Goal: Information Seeking & Learning: Learn about a topic

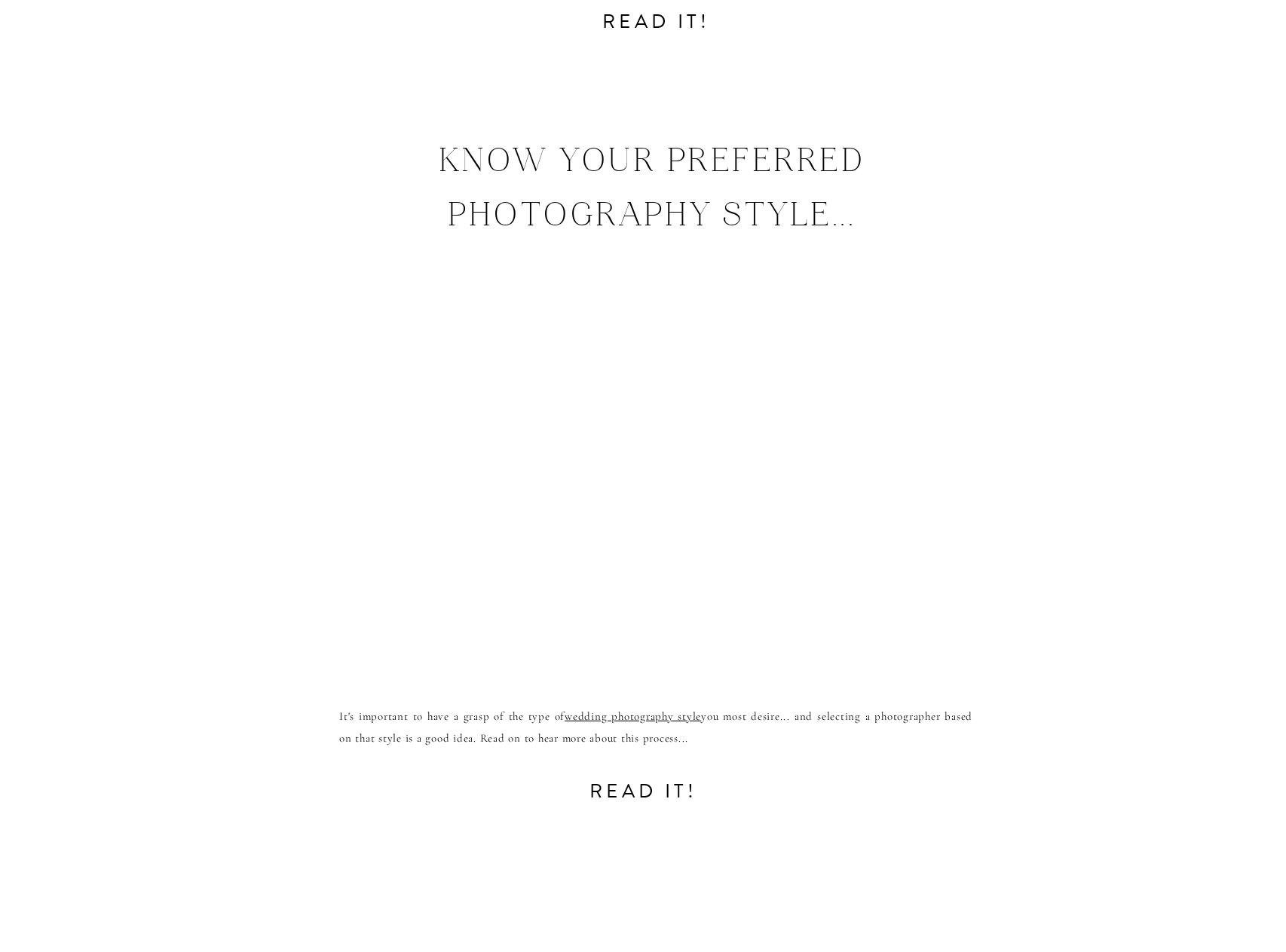
scroll to position [9124, 0]
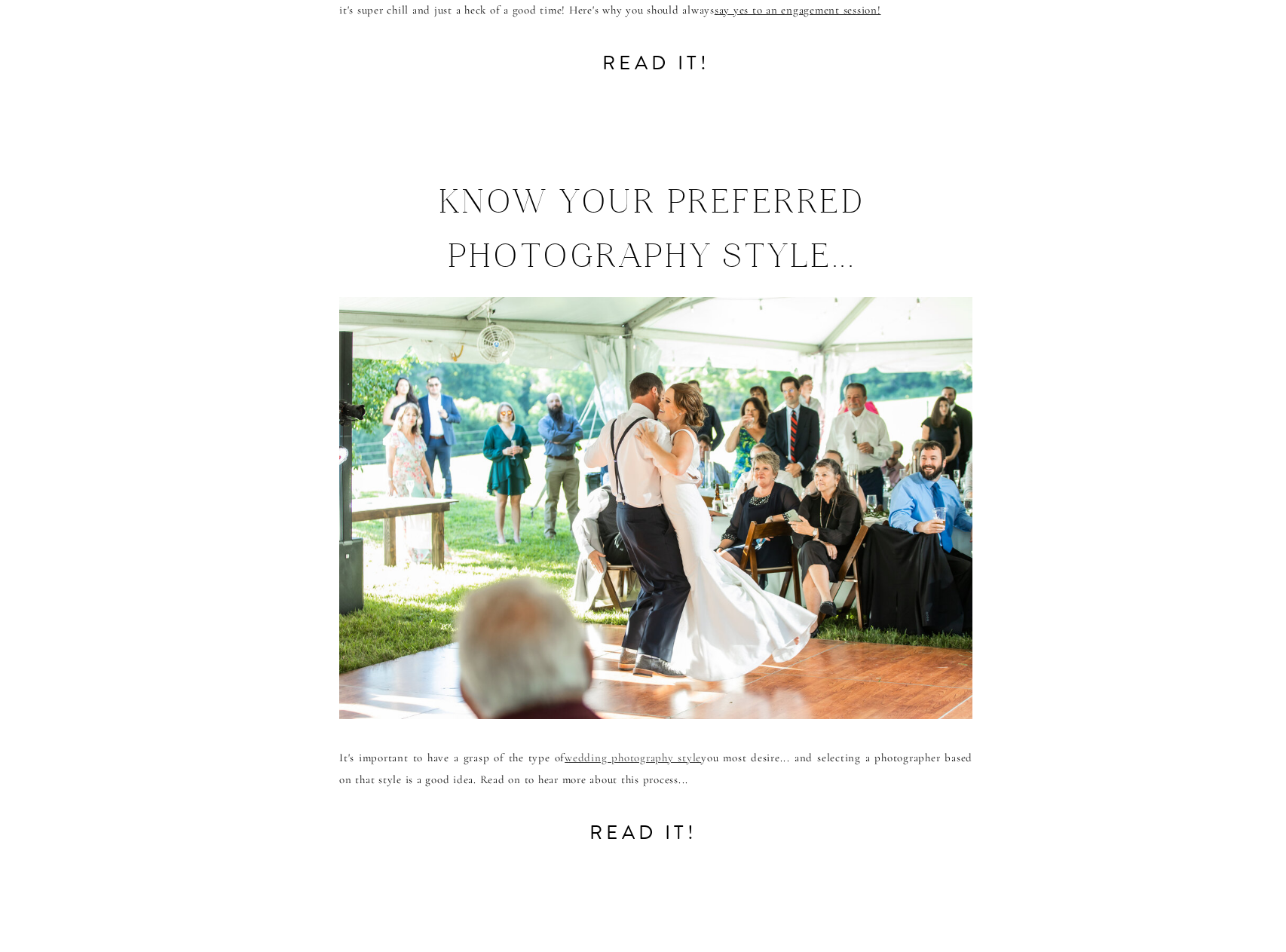
click at [603, 762] on link "wedding photography style" at bounding box center [633, 757] width 137 height 13
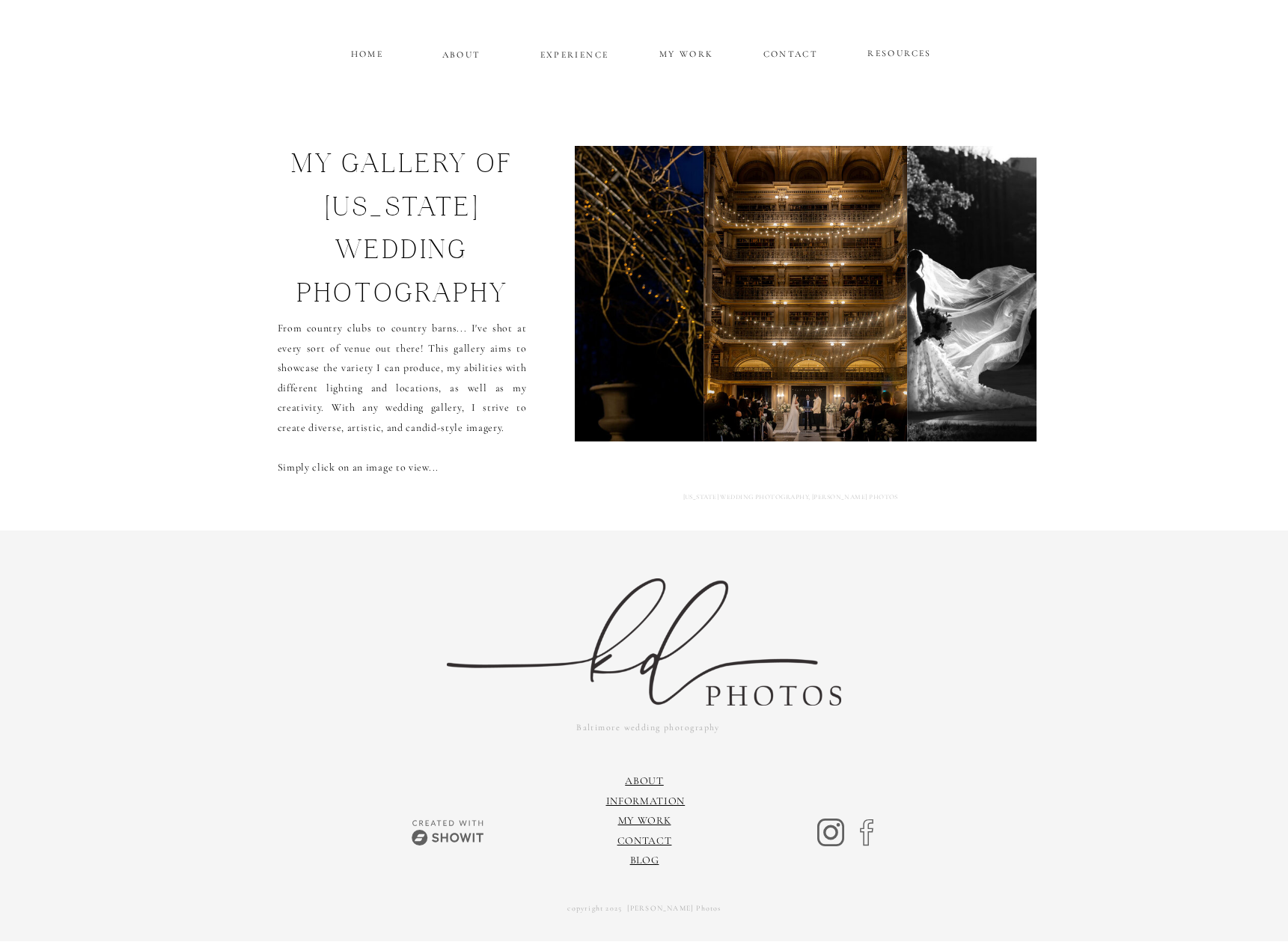
click at [989, 285] on img at bounding box center [1008, 294] width 201 height 296
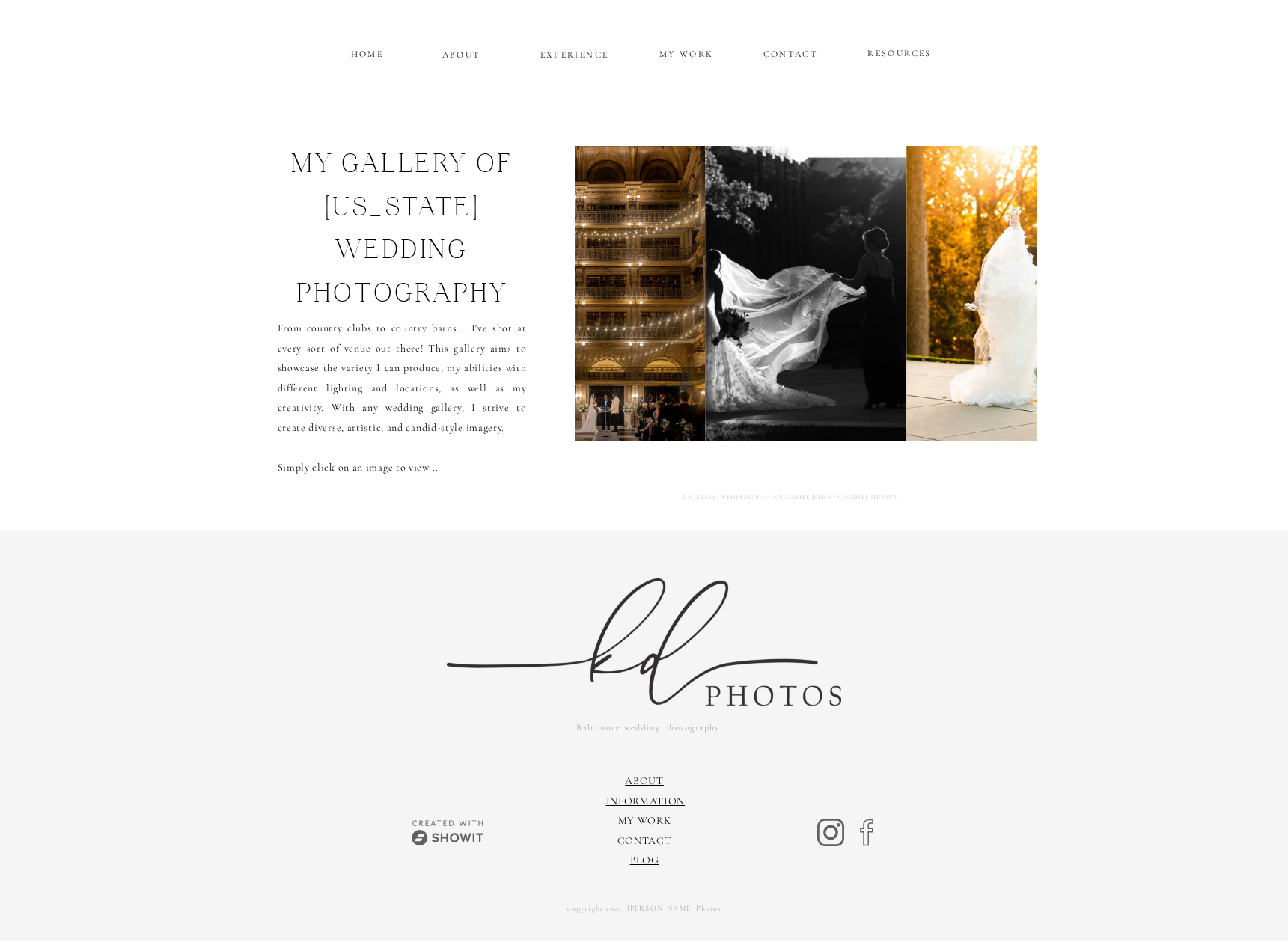
click at [989, 285] on img at bounding box center [1016, 294] width 220 height 296
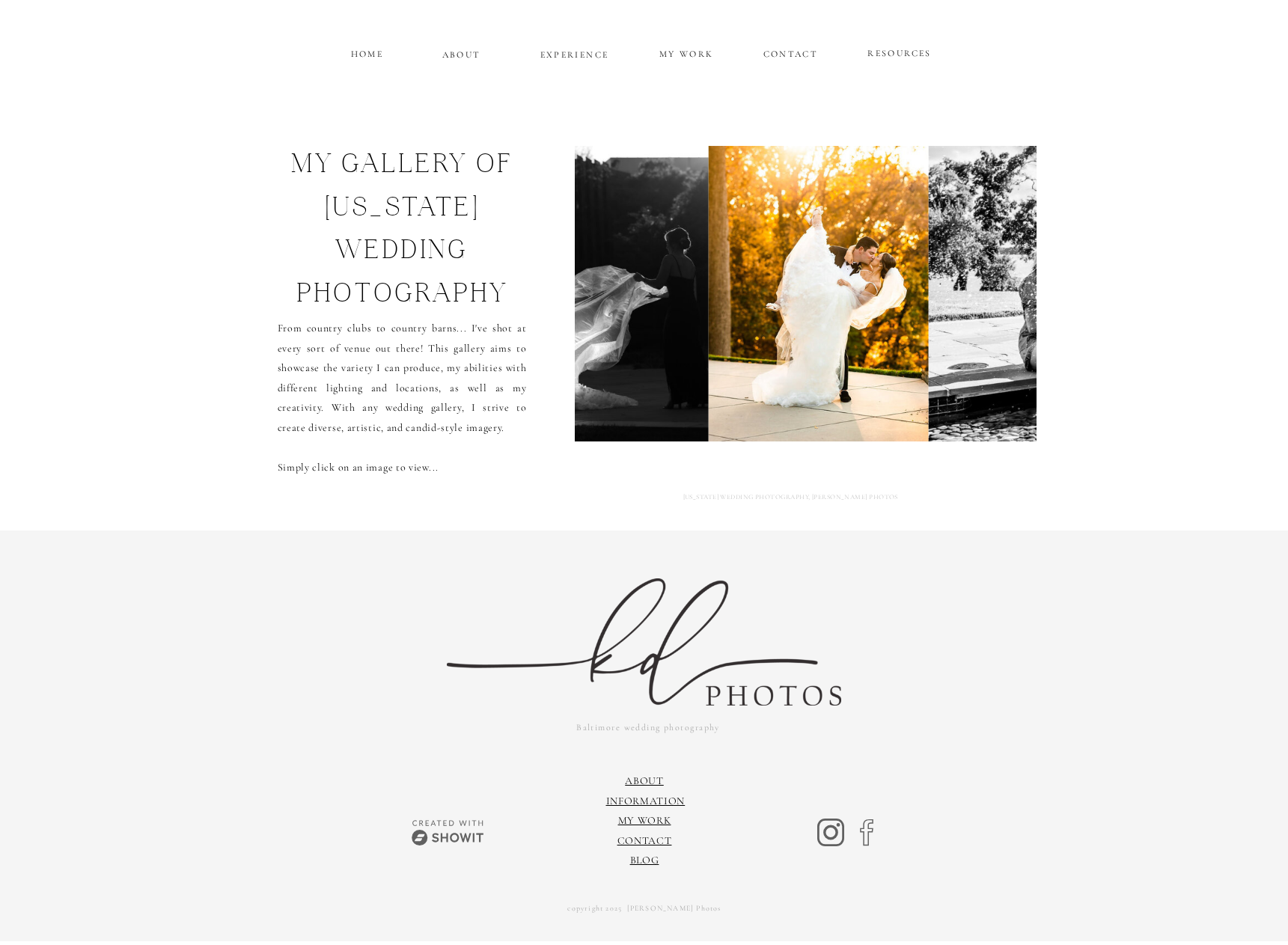
click at [989, 285] on img at bounding box center [1145, 294] width 436 height 296
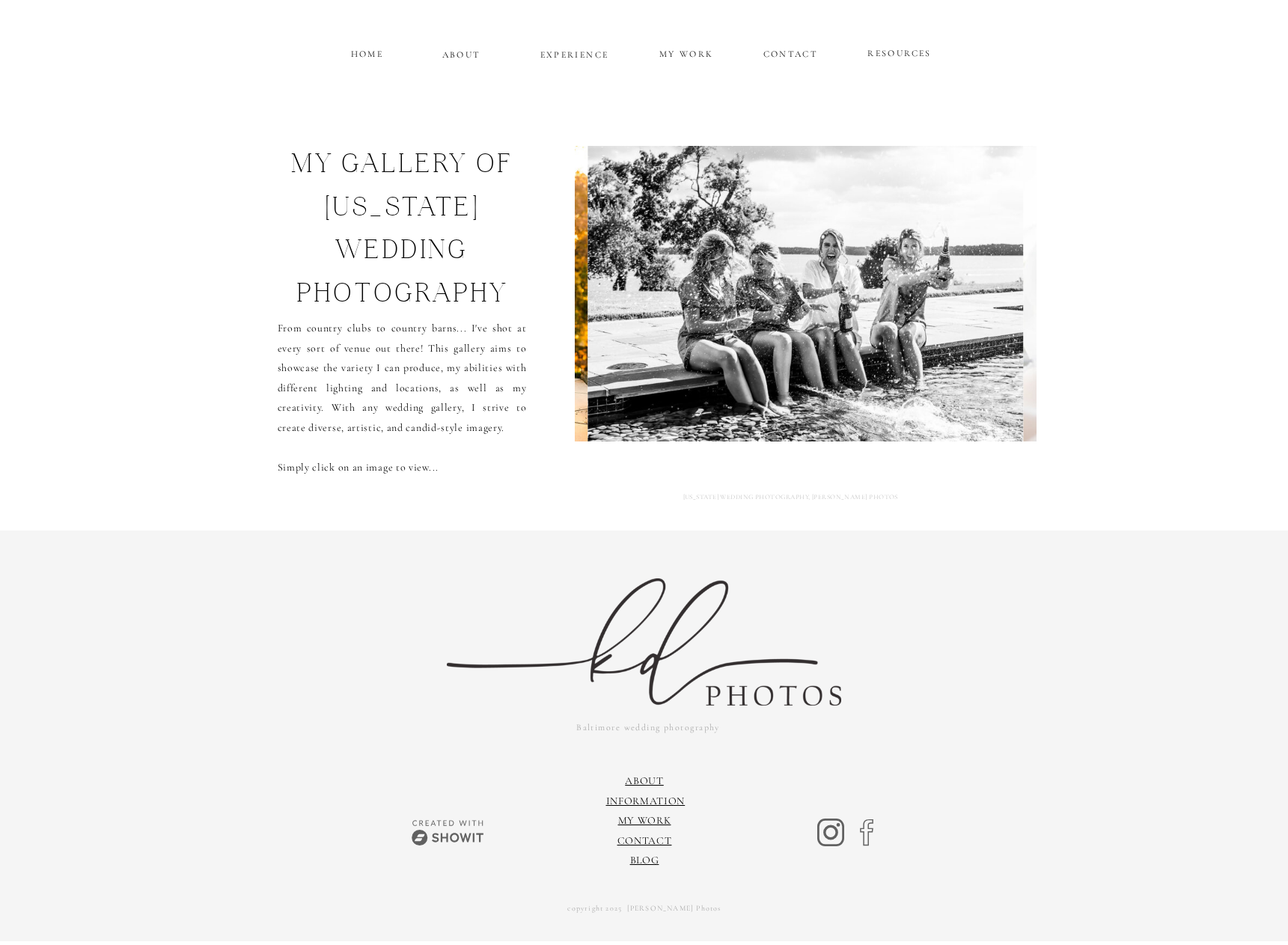
click at [989, 285] on img at bounding box center [805, 294] width 436 height 296
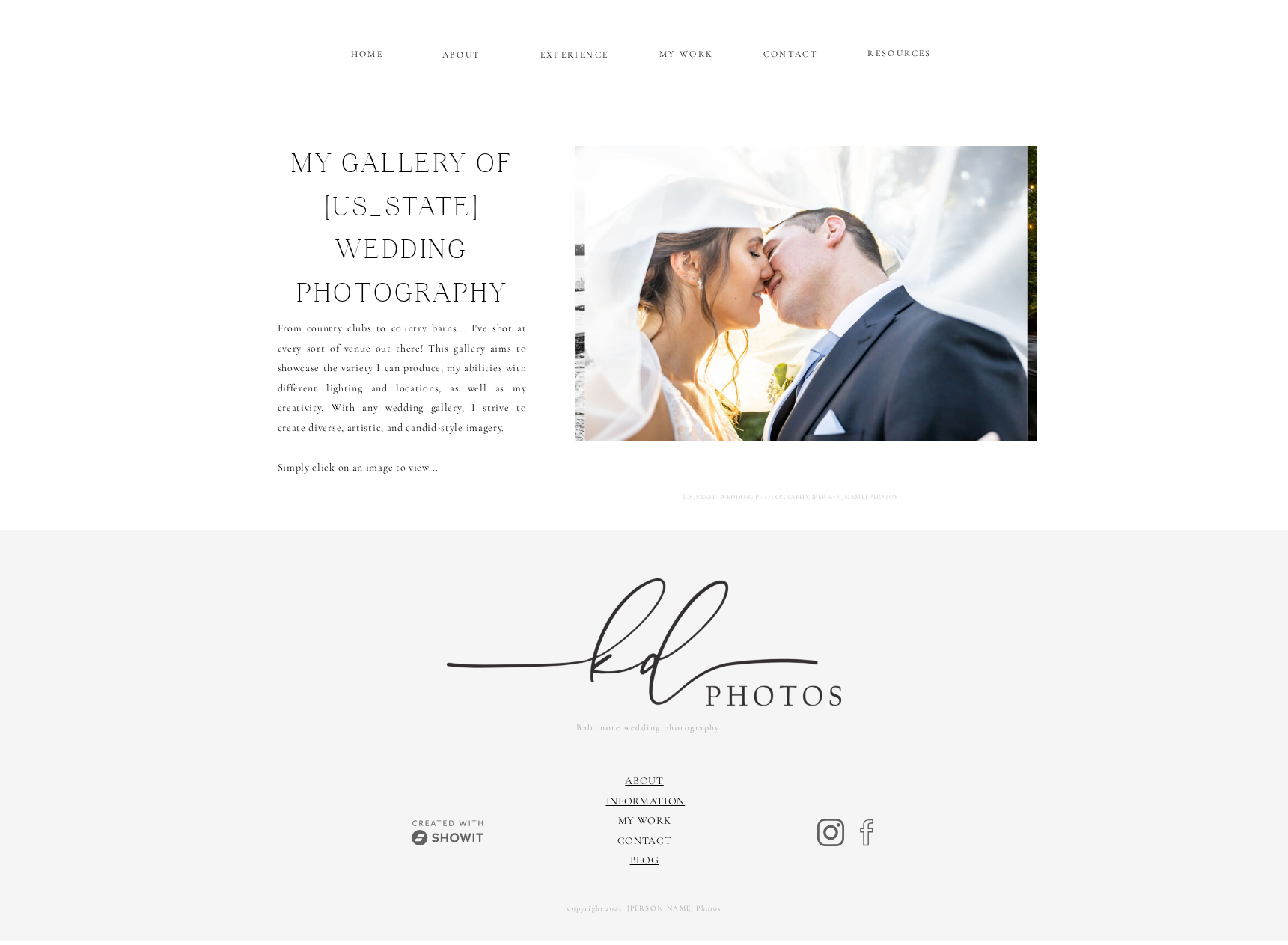
click at [989, 285] on img at bounding box center [806, 294] width 444 height 296
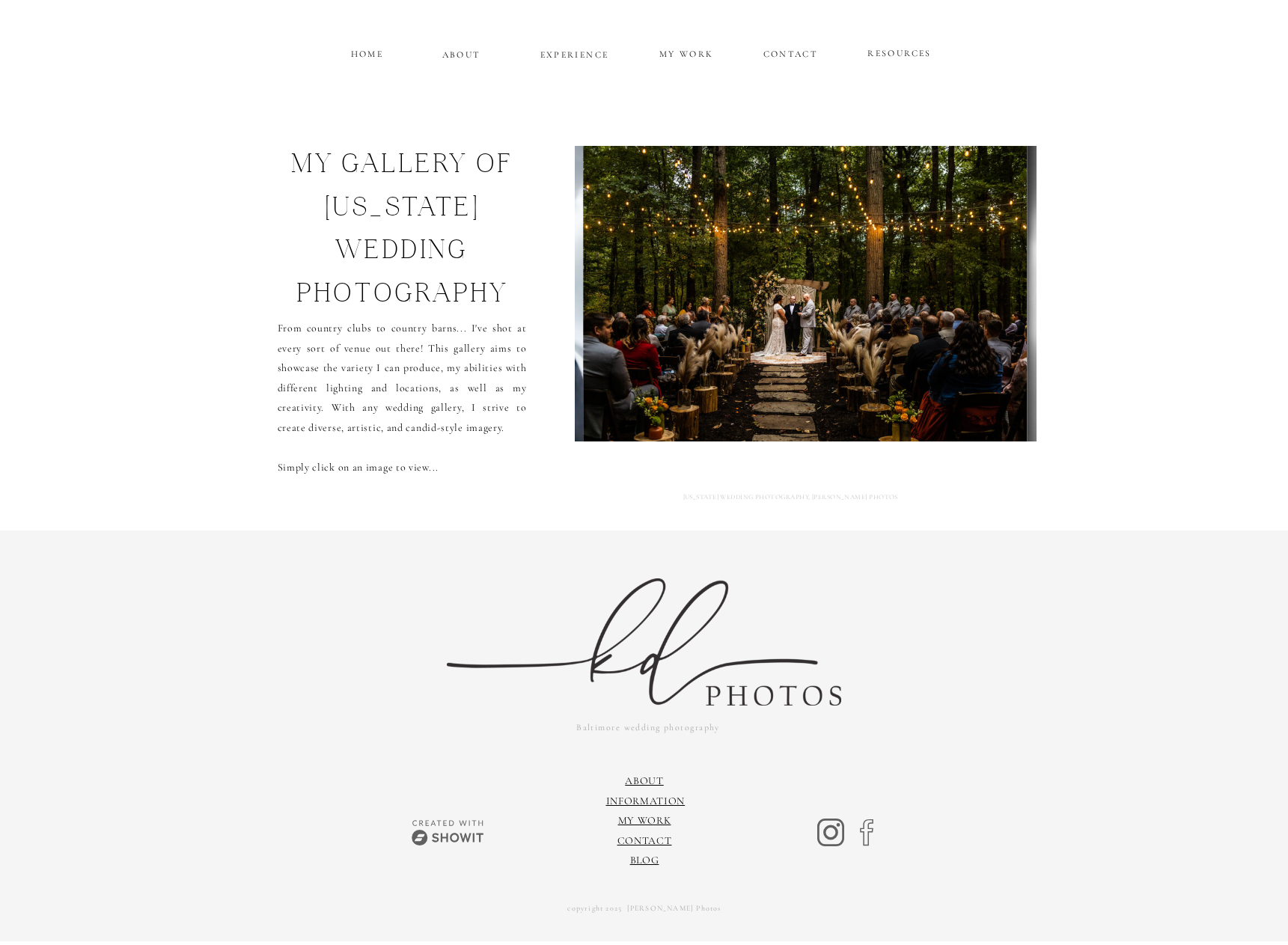
click at [989, 285] on img at bounding box center [806, 294] width 444 height 296
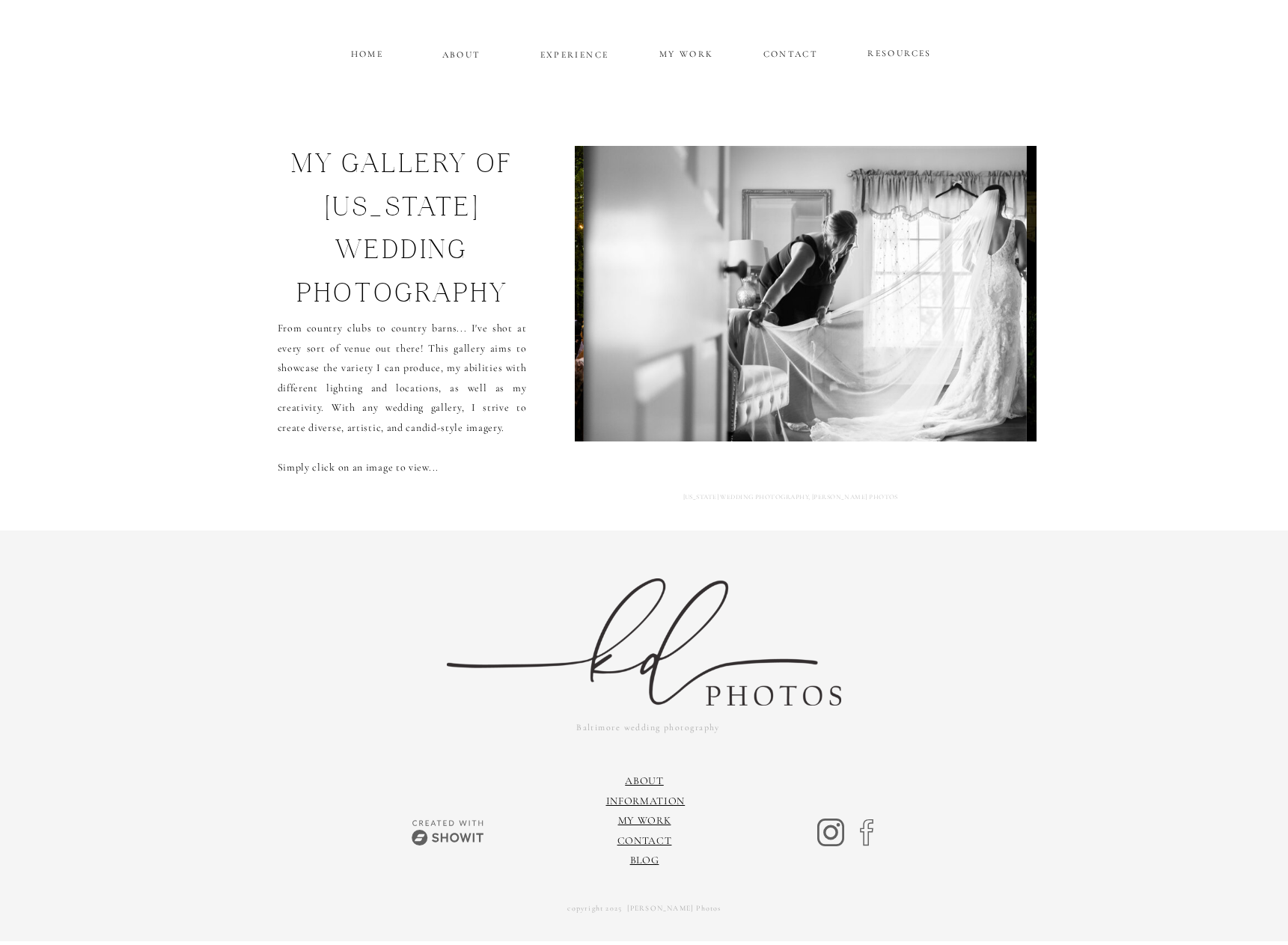
click at [989, 285] on img at bounding box center [805, 294] width 443 height 296
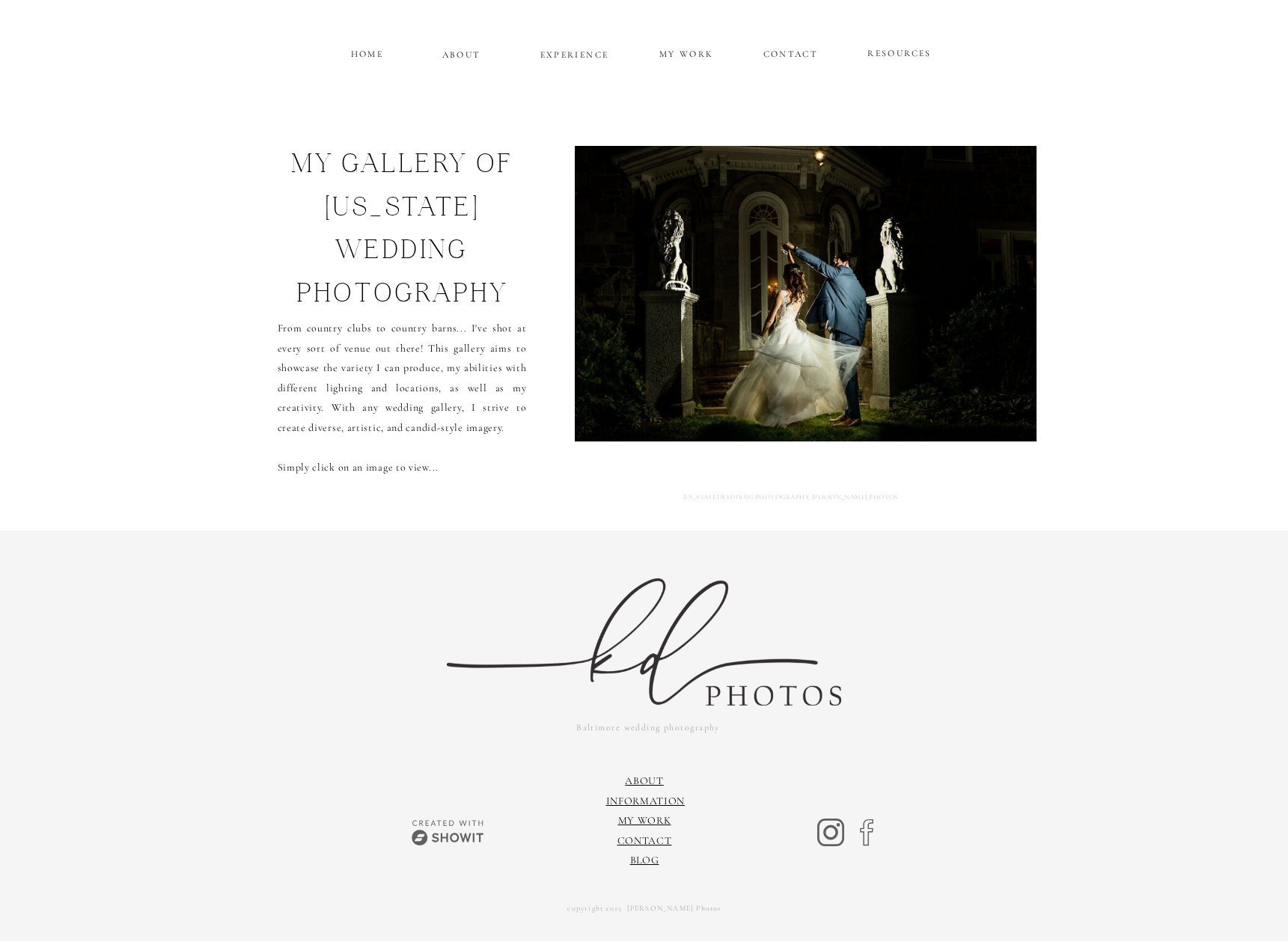
click at [989, 285] on img at bounding box center [806, 294] width 497 height 296
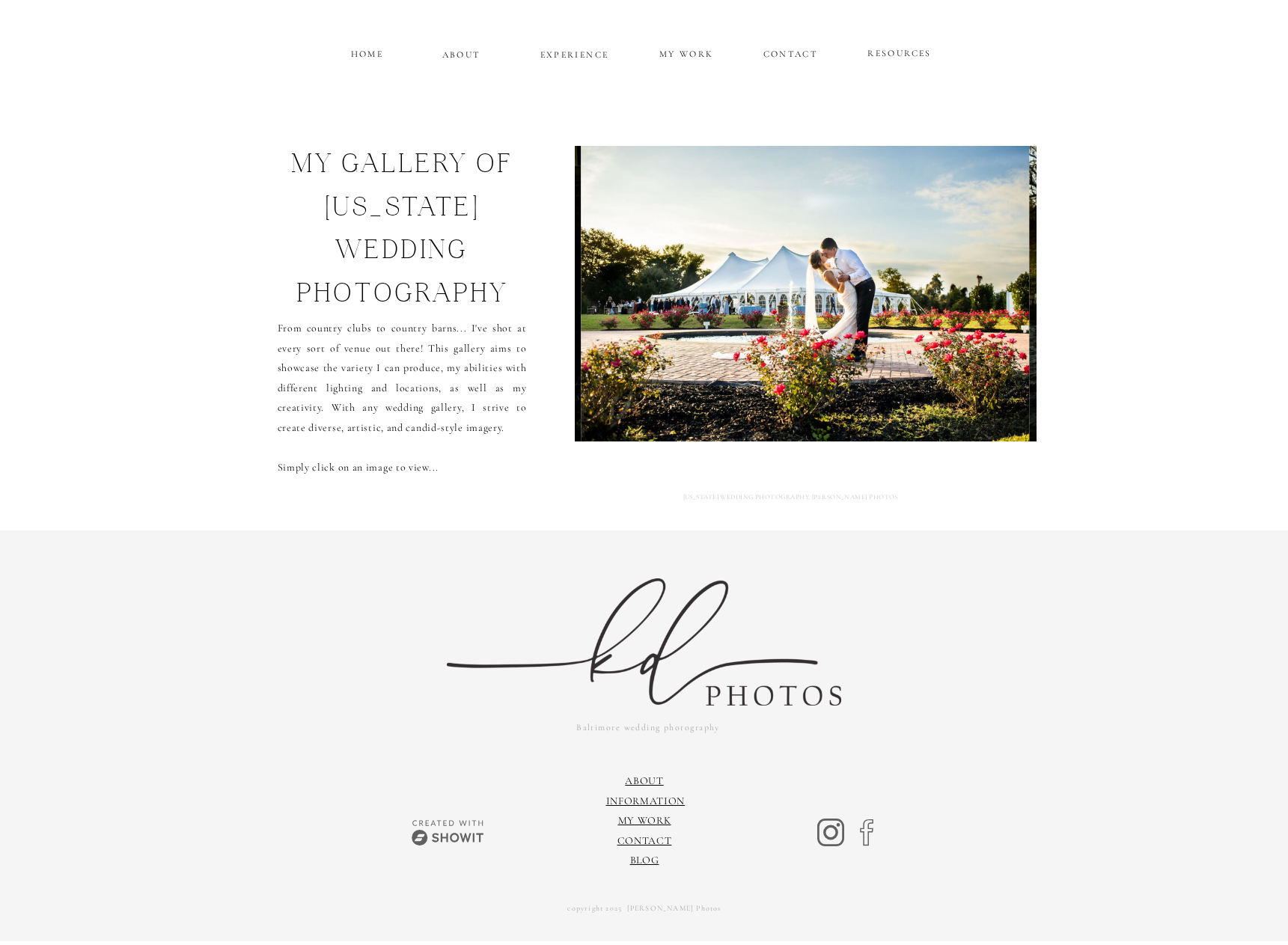
click at [989, 285] on img at bounding box center [806, 294] width 449 height 296
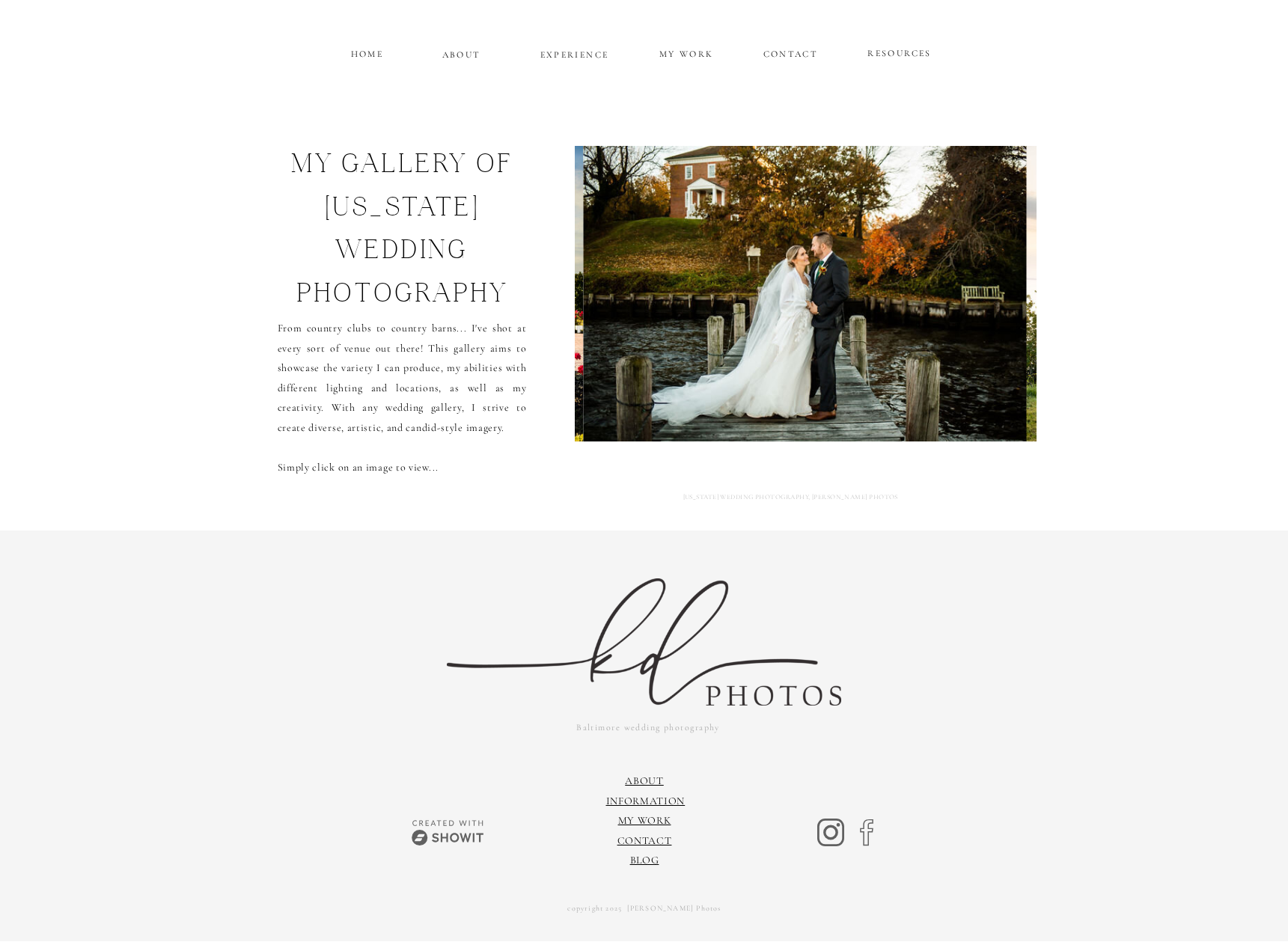
click at [989, 285] on img at bounding box center [805, 294] width 443 height 296
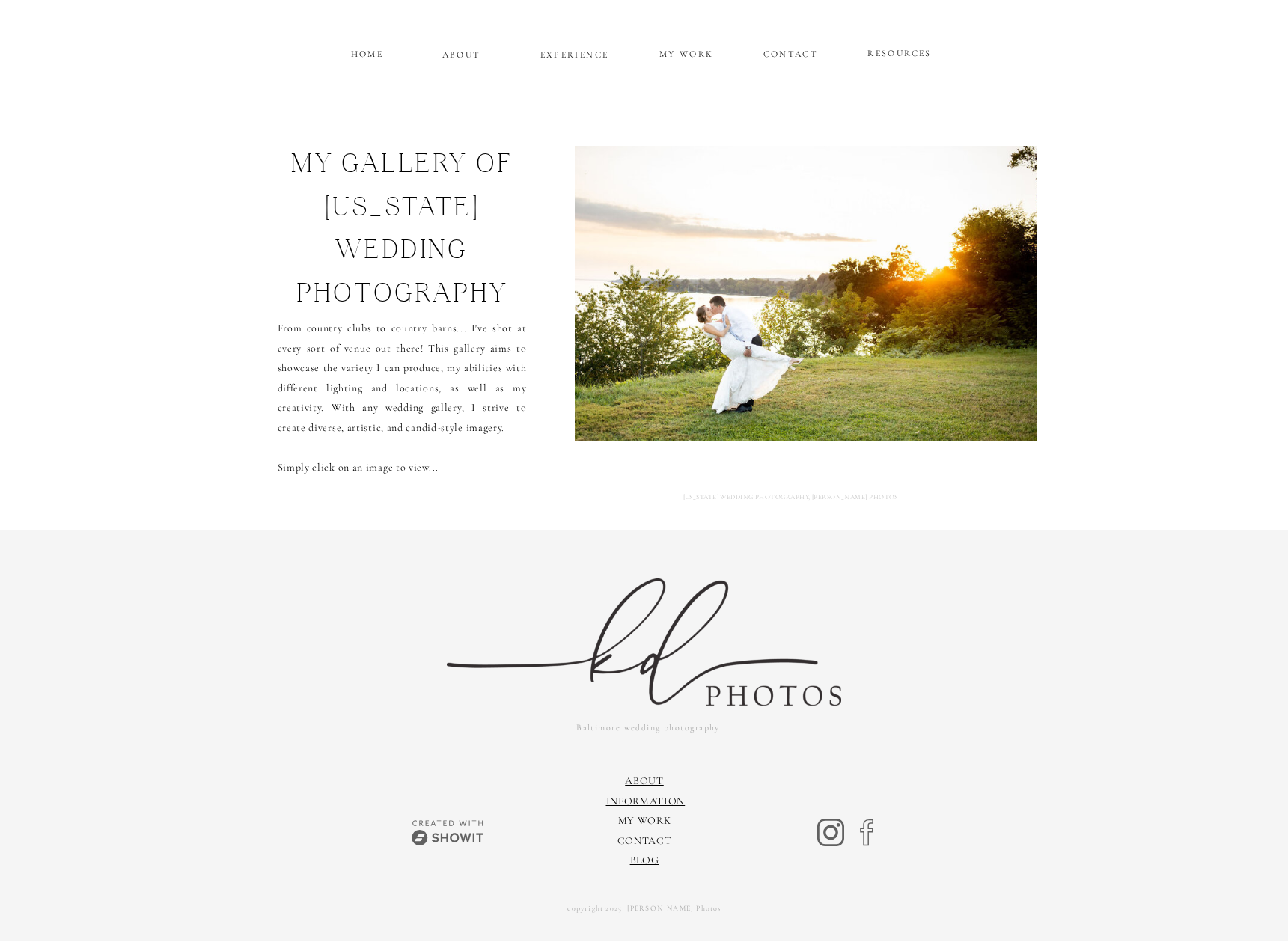
click at [989, 285] on img at bounding box center [805, 294] width 480 height 296
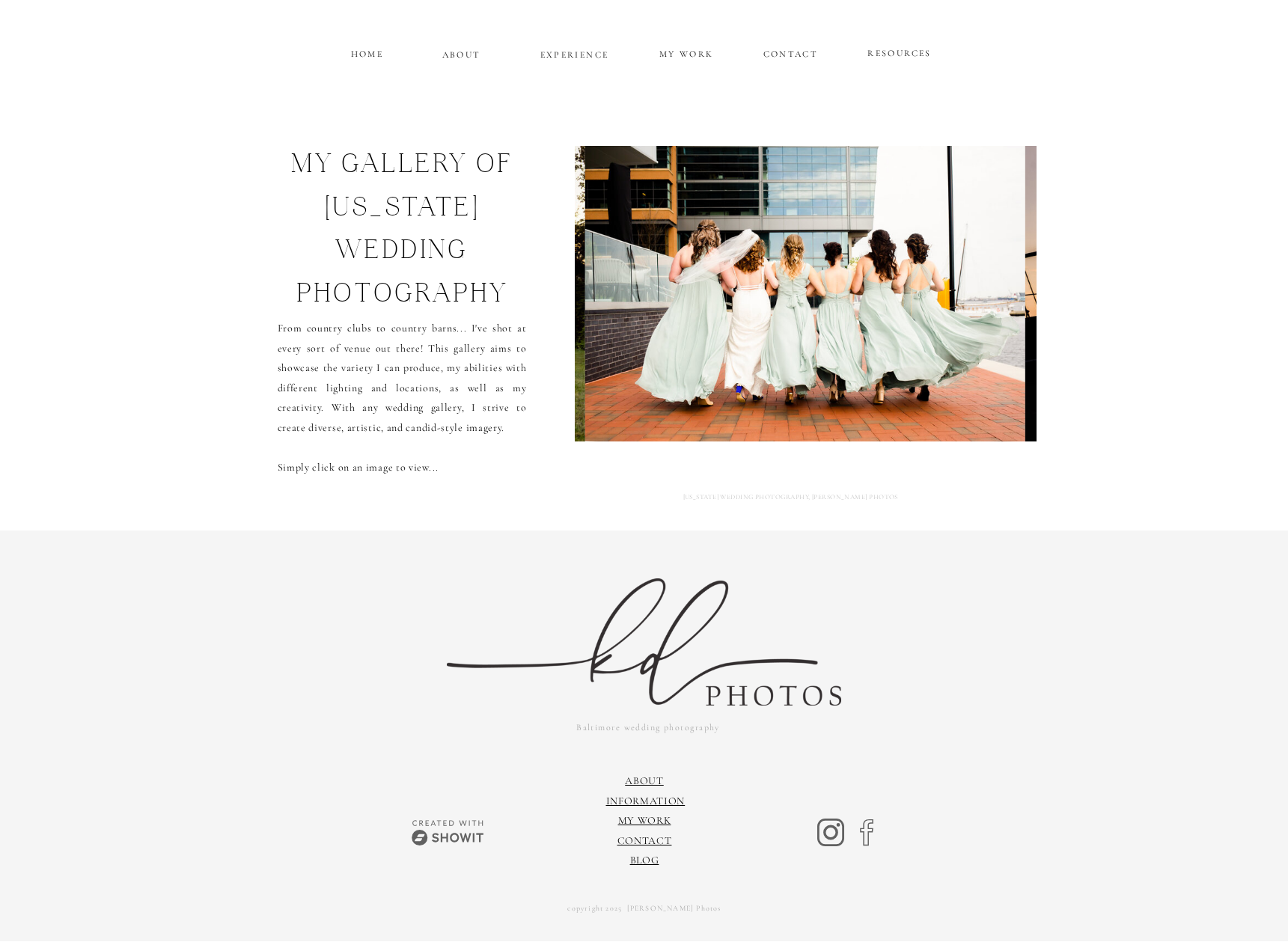
click at [989, 285] on img at bounding box center [805, 294] width 439 height 296
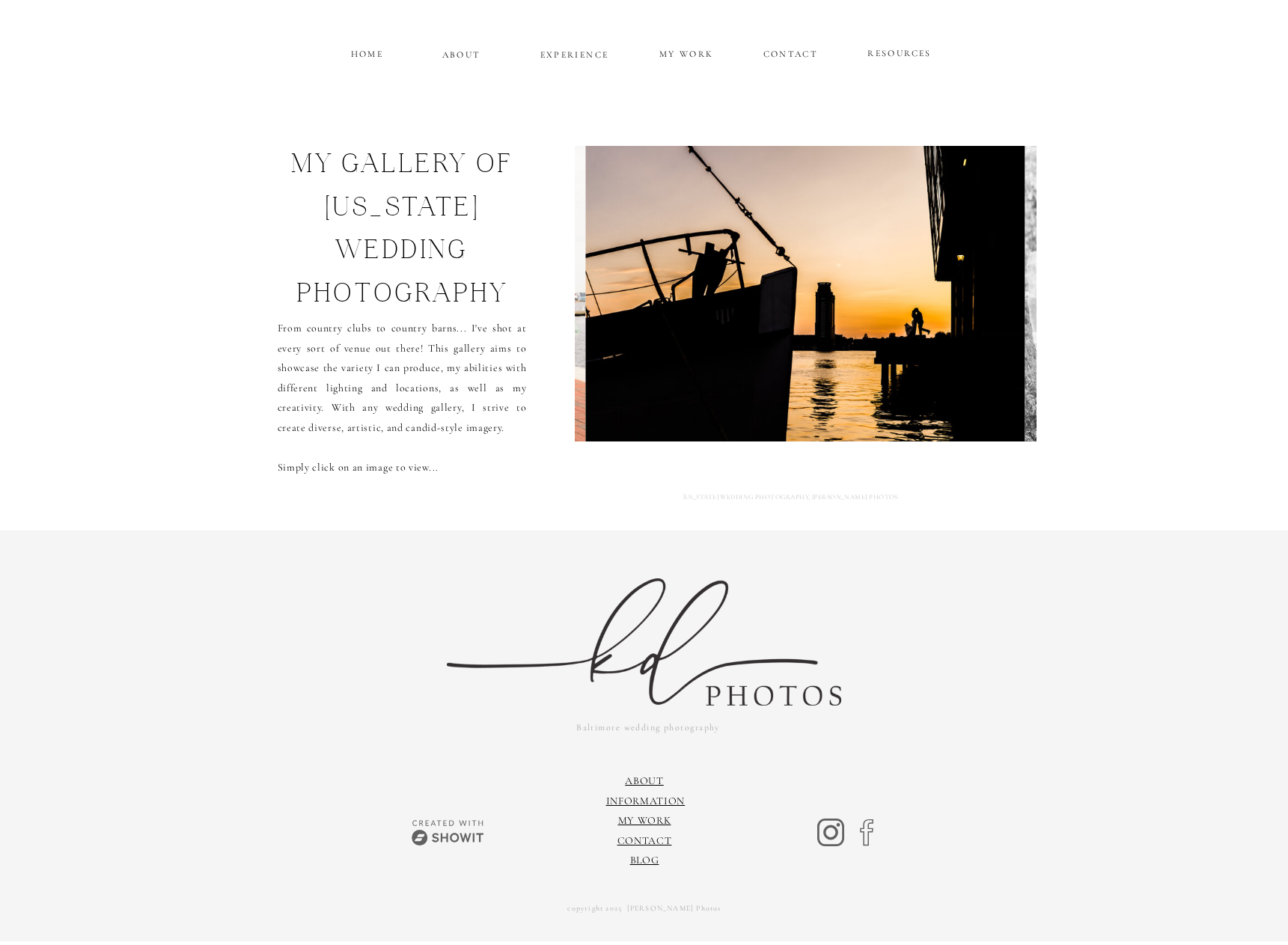
click at [989, 285] on img at bounding box center [805, 294] width 439 height 296
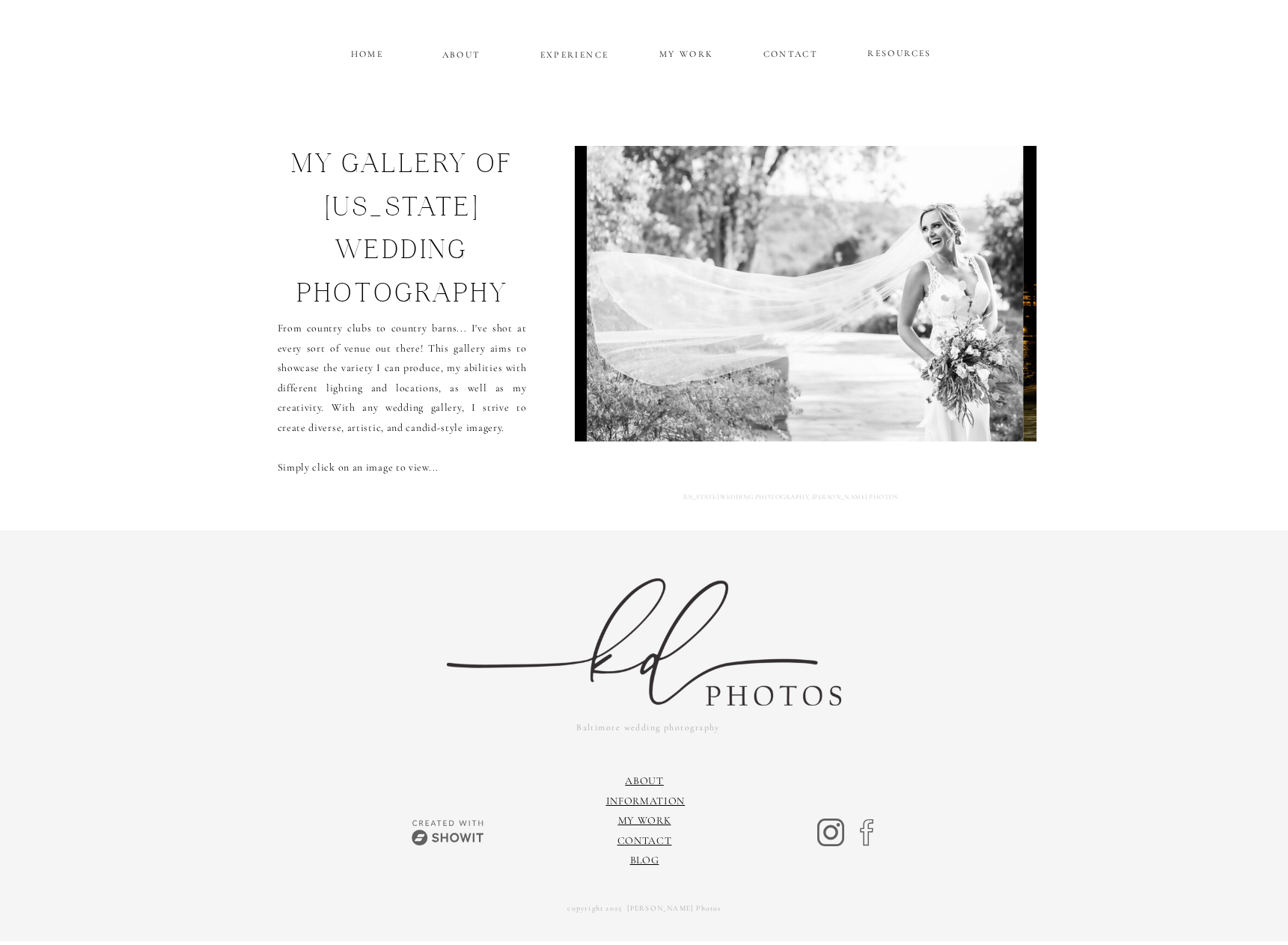
click at [989, 285] on img at bounding box center [804, 294] width 436 height 296
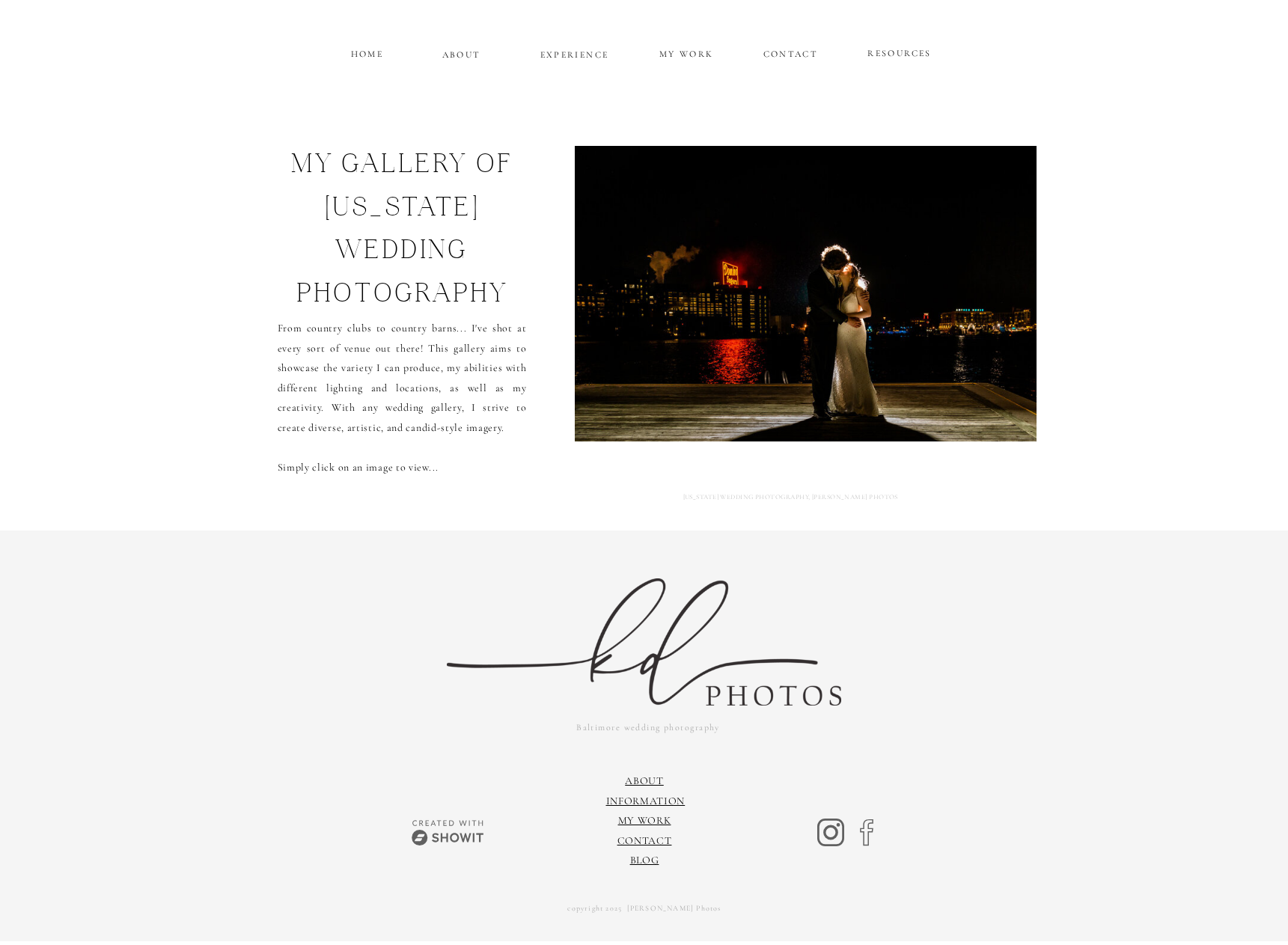
click at [989, 285] on img at bounding box center [805, 294] width 476 height 296
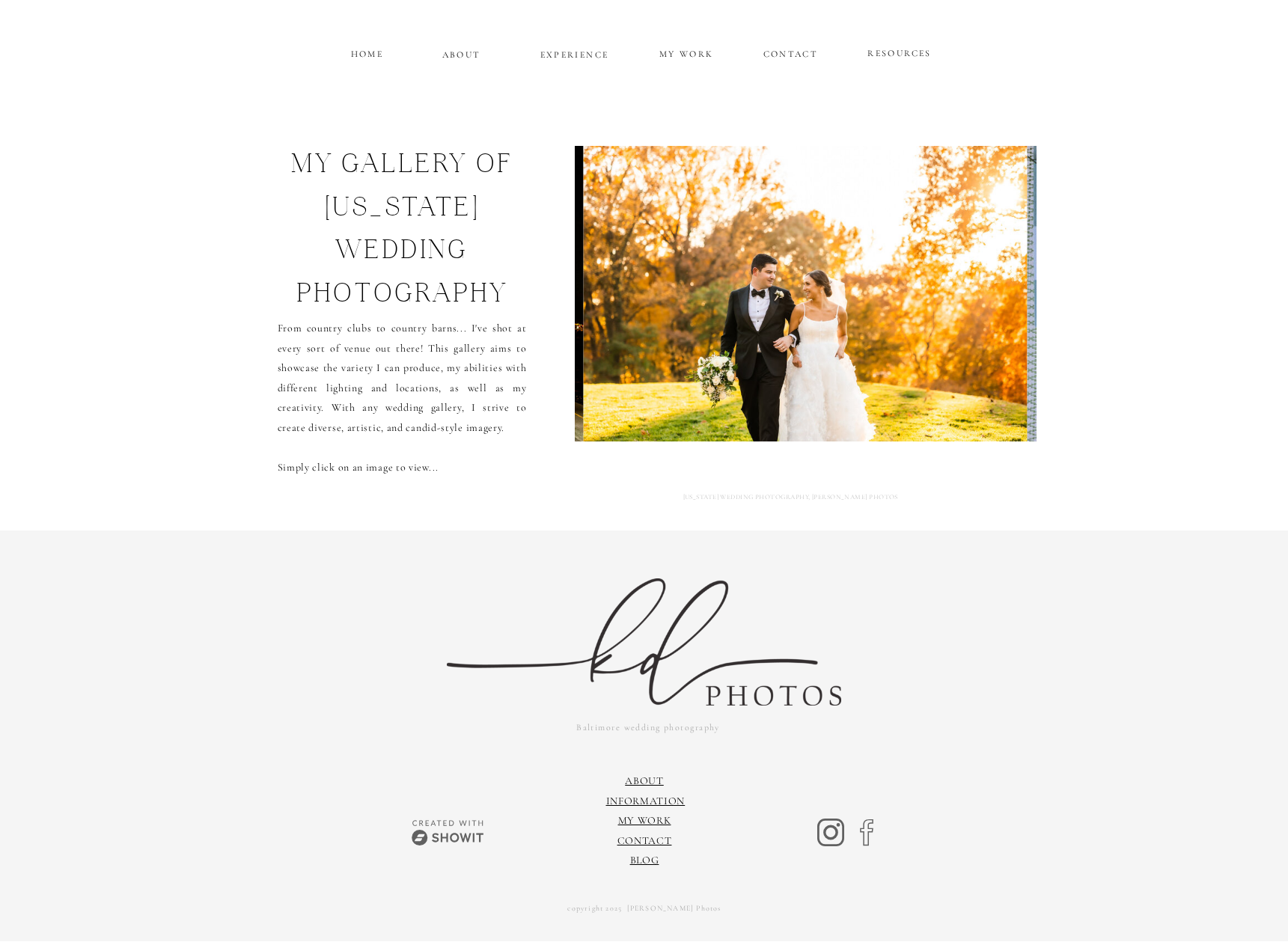
click at [989, 285] on img at bounding box center [806, 294] width 444 height 296
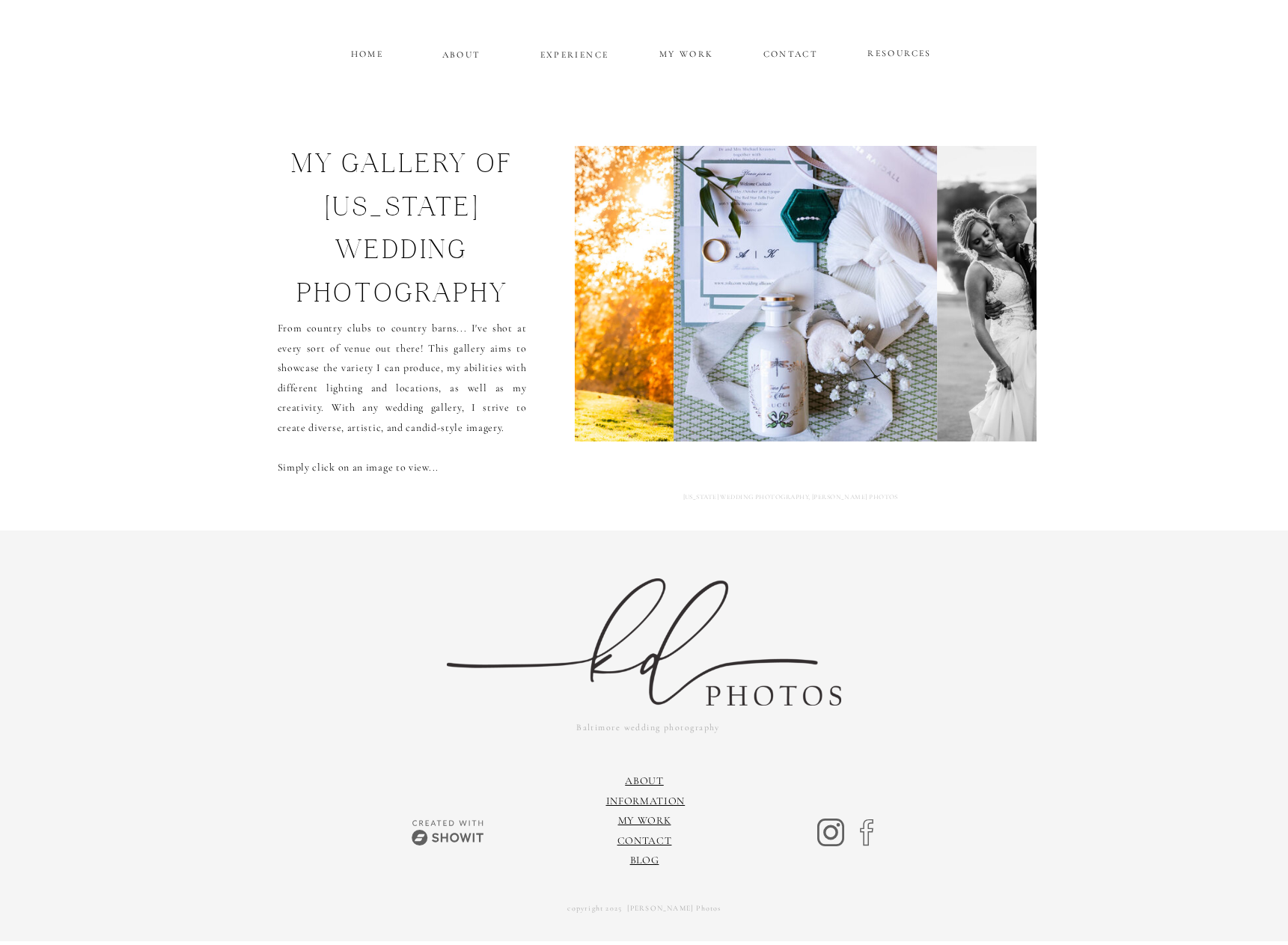
click at [989, 285] on img at bounding box center [1036, 294] width 199 height 296
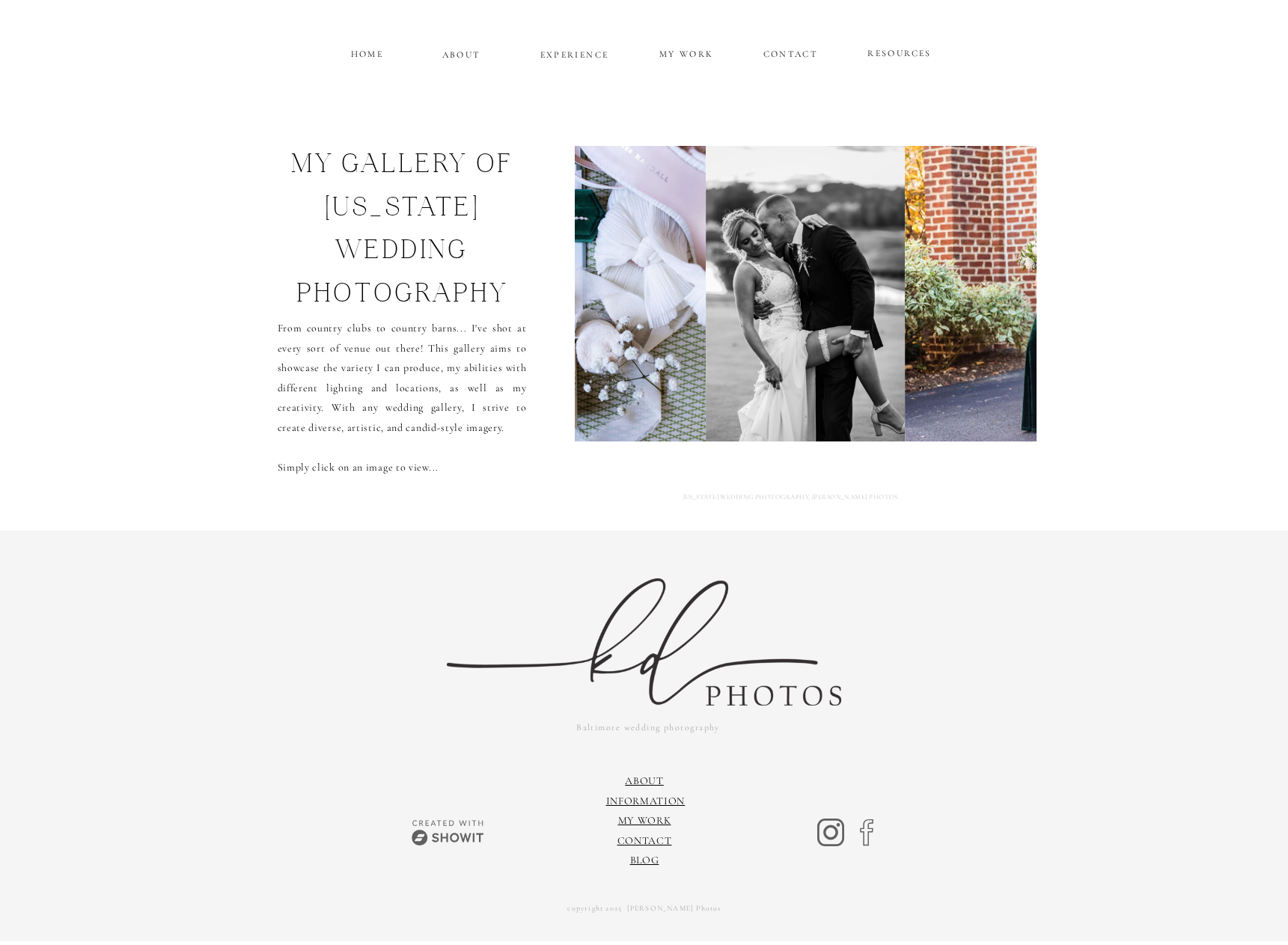
click at [989, 285] on img at bounding box center [1132, 294] width 455 height 296
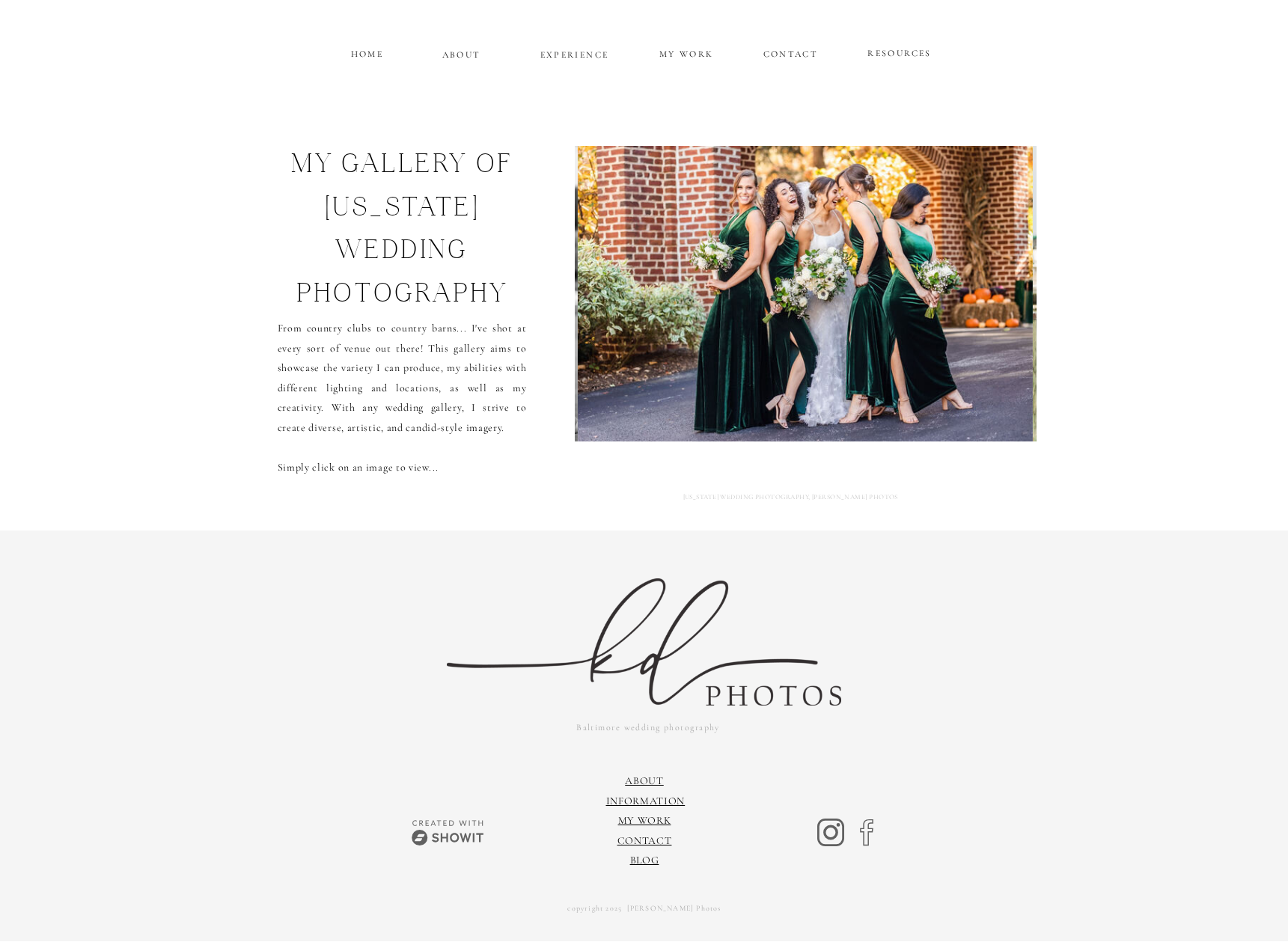
click at [989, 285] on img at bounding box center [805, 294] width 455 height 296
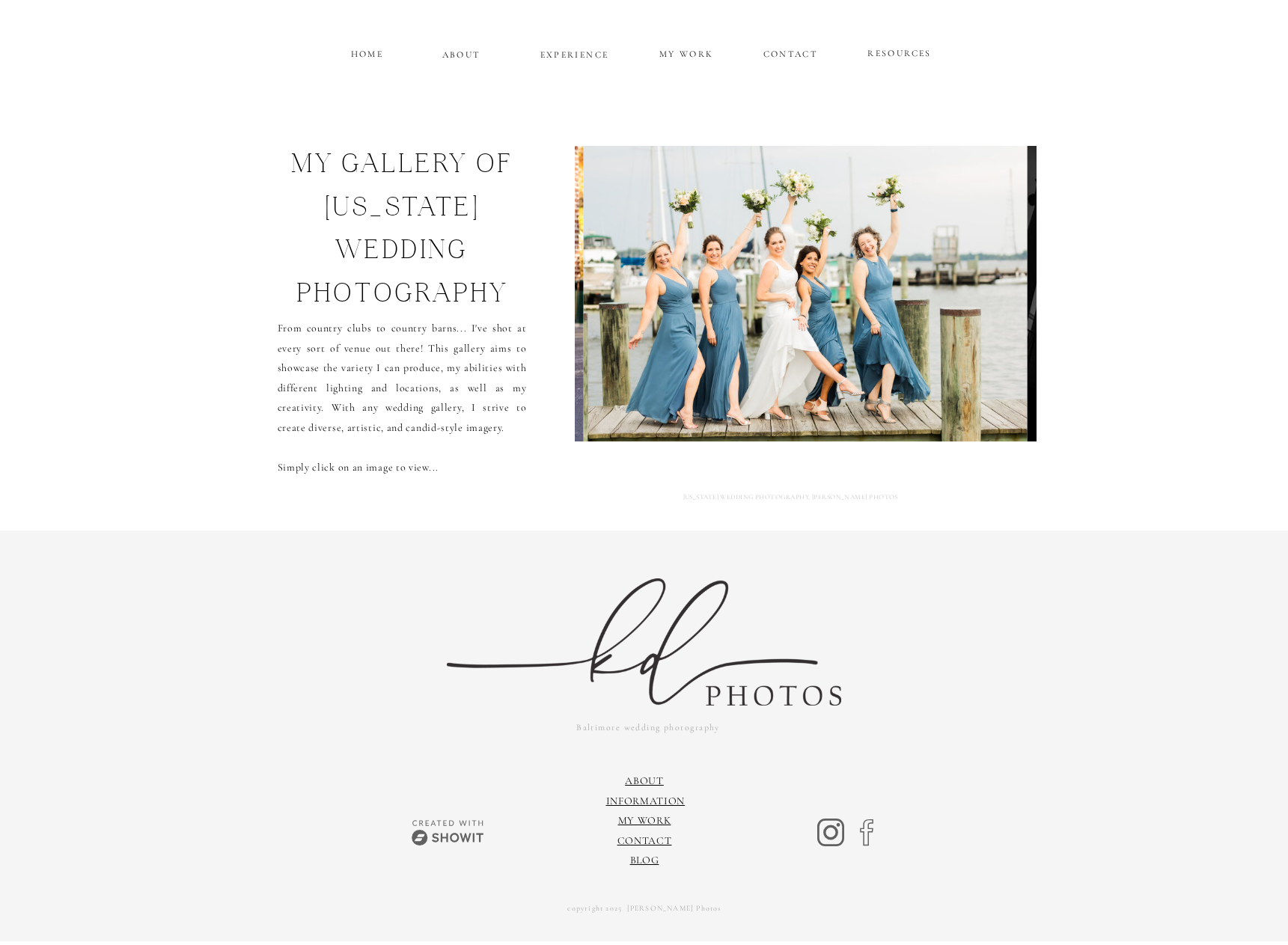
click at [989, 285] on img at bounding box center [806, 294] width 444 height 296
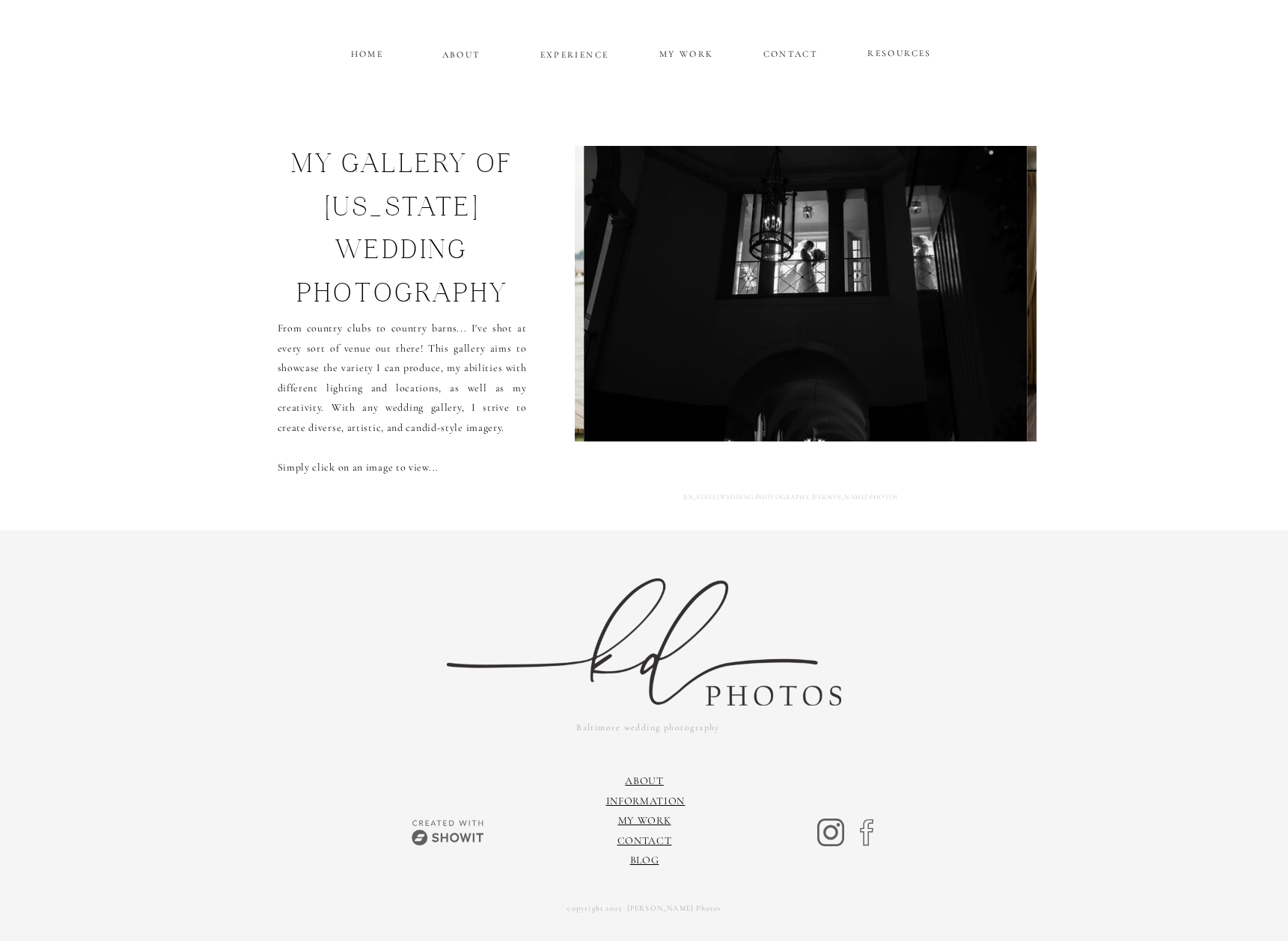
click at [989, 285] on img at bounding box center [805, 294] width 443 height 296
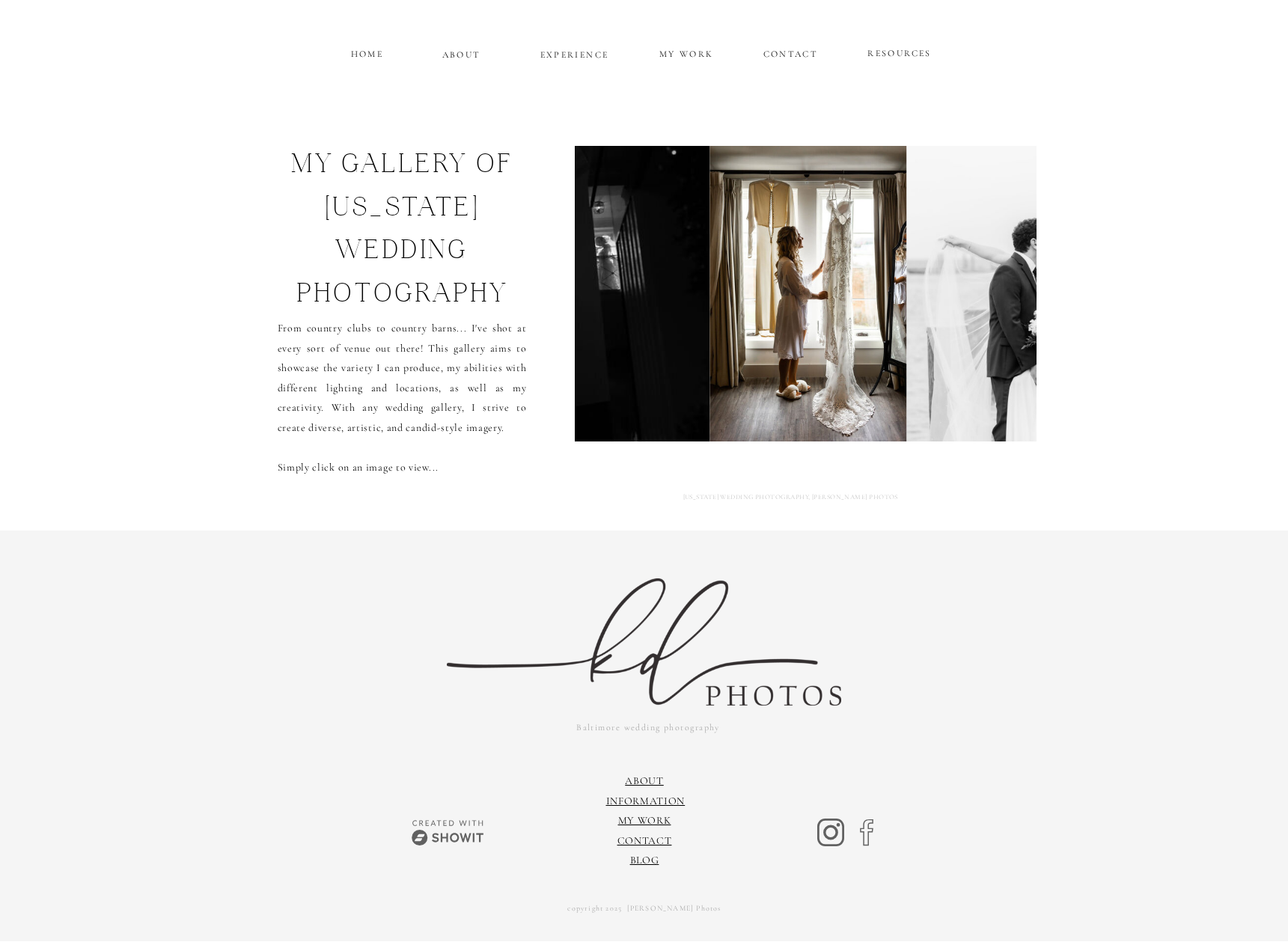
click at [989, 285] on img at bounding box center [1013, 294] width 210 height 296
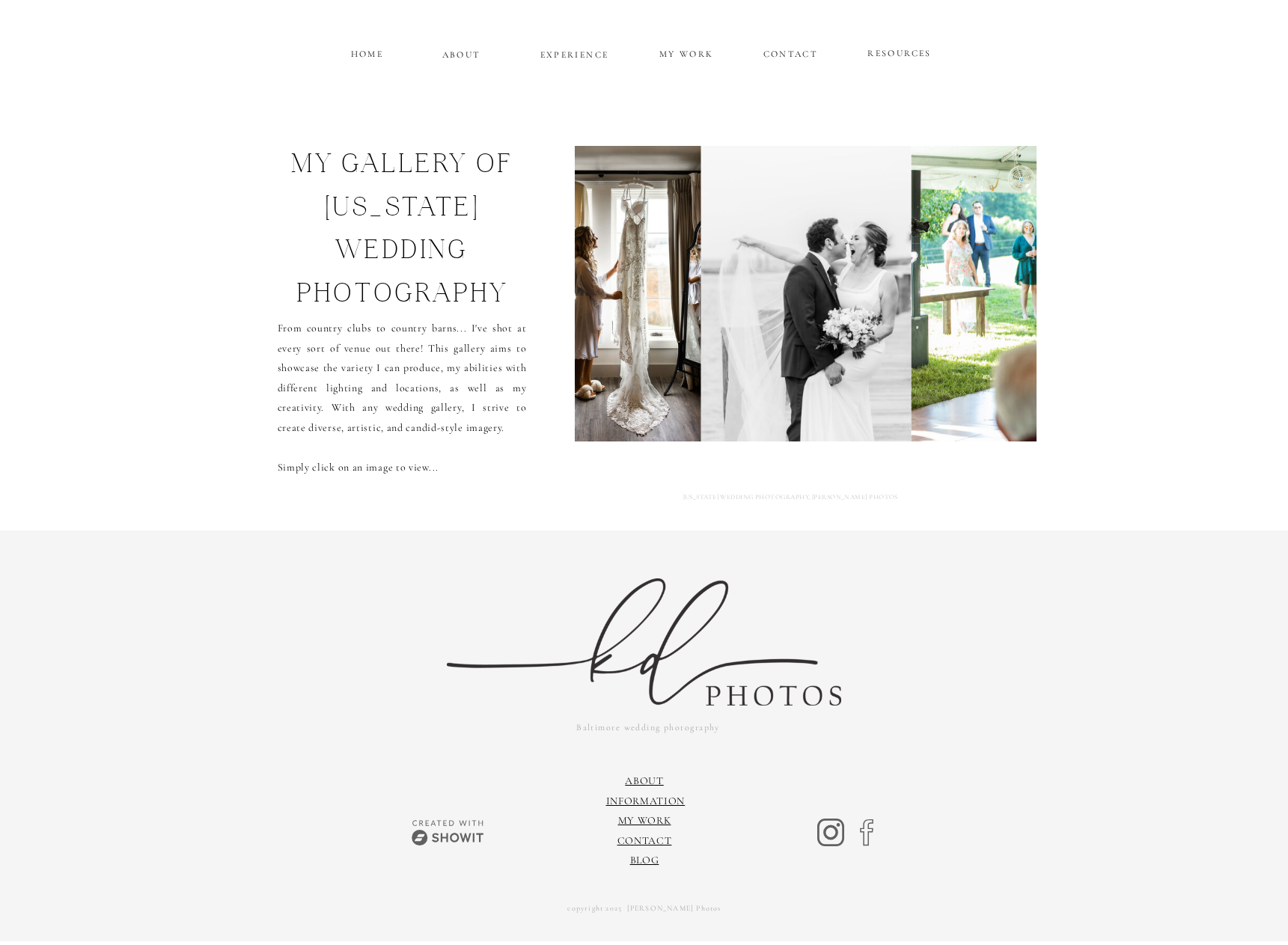
click at [989, 285] on img at bounding box center [1134, 294] width 444 height 296
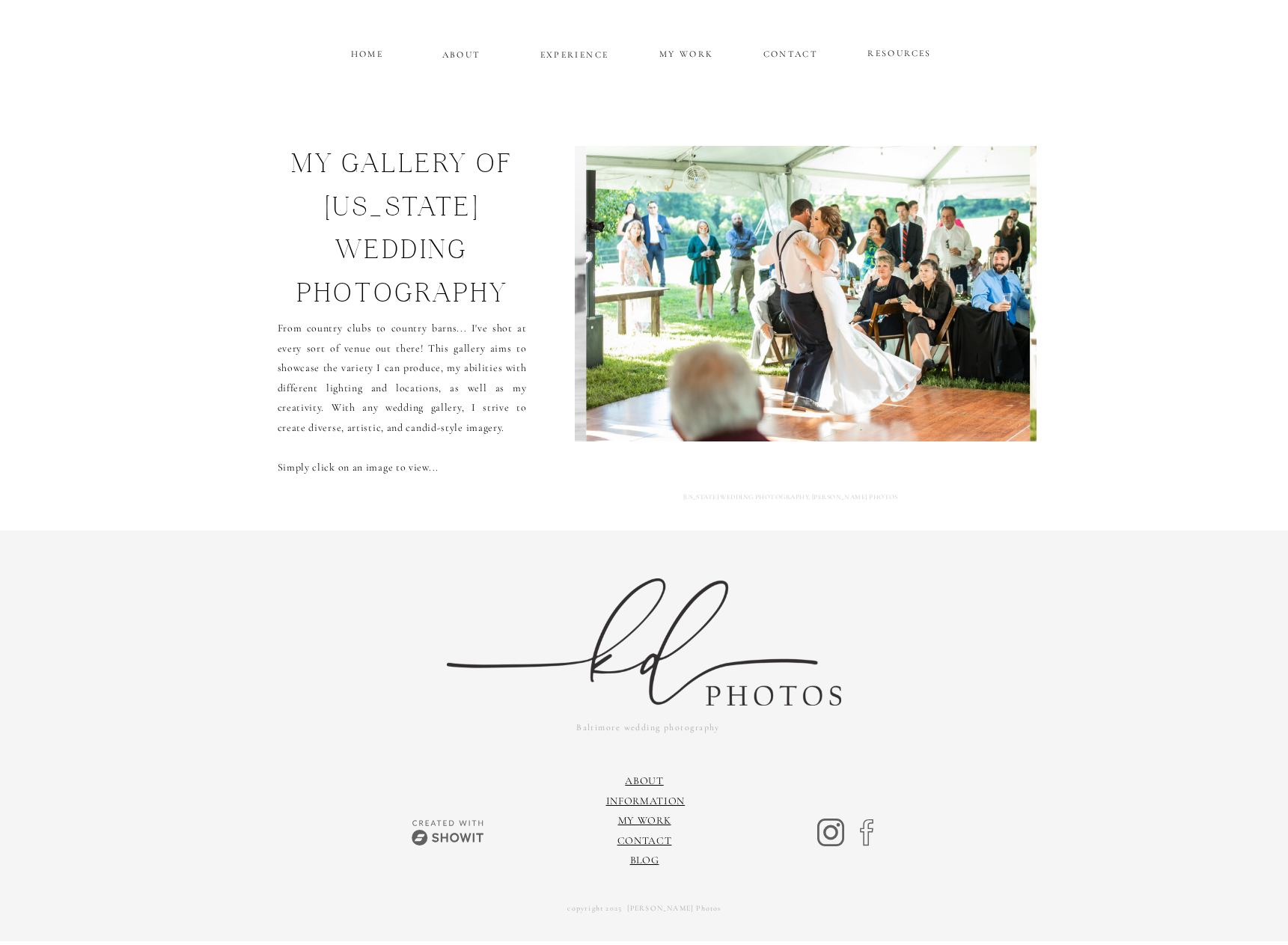
click at [989, 285] on img at bounding box center [808, 294] width 444 height 296
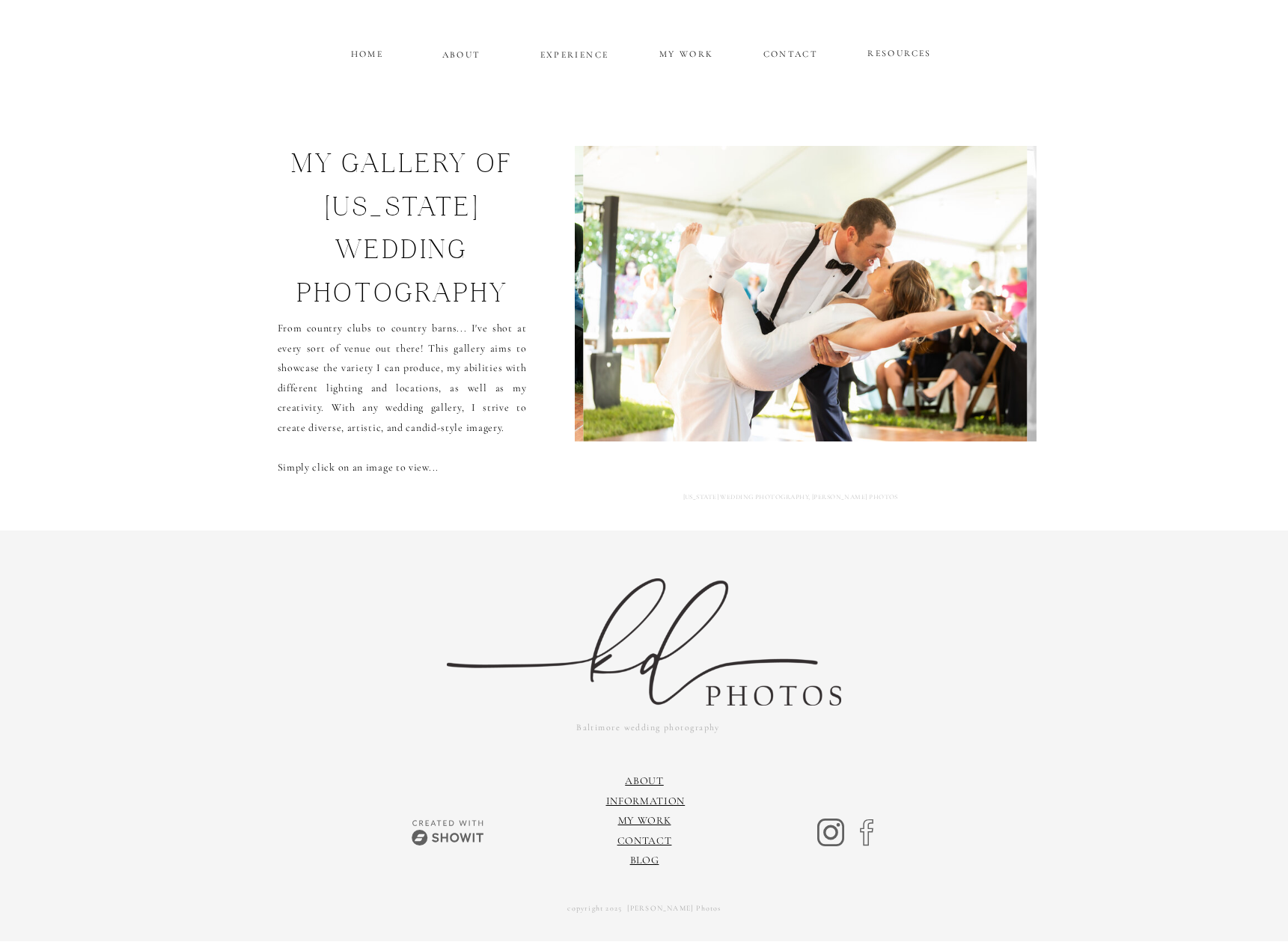
click at [989, 285] on img at bounding box center [806, 294] width 444 height 296
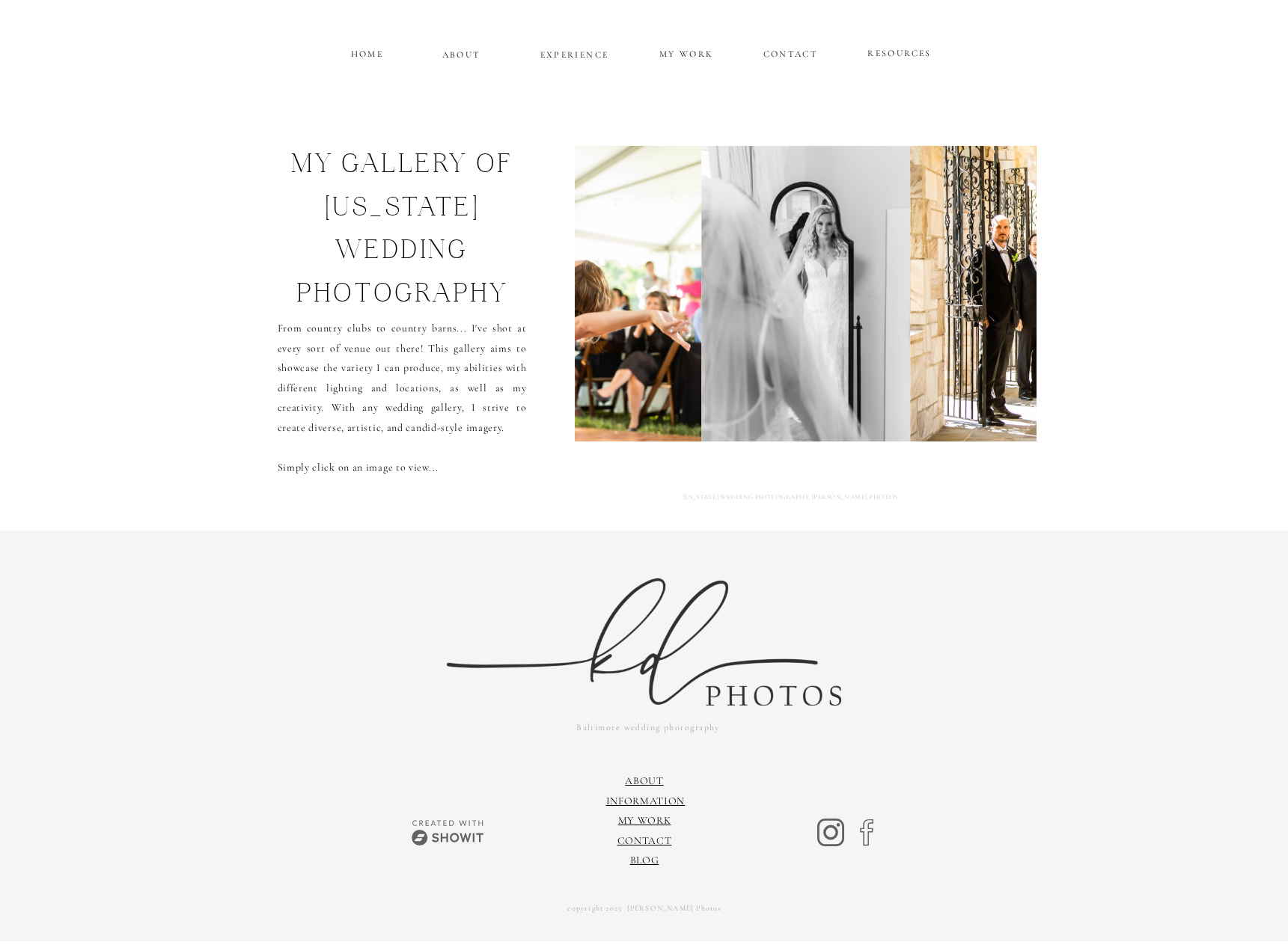
click at [989, 285] on img at bounding box center [1131, 294] width 443 height 296
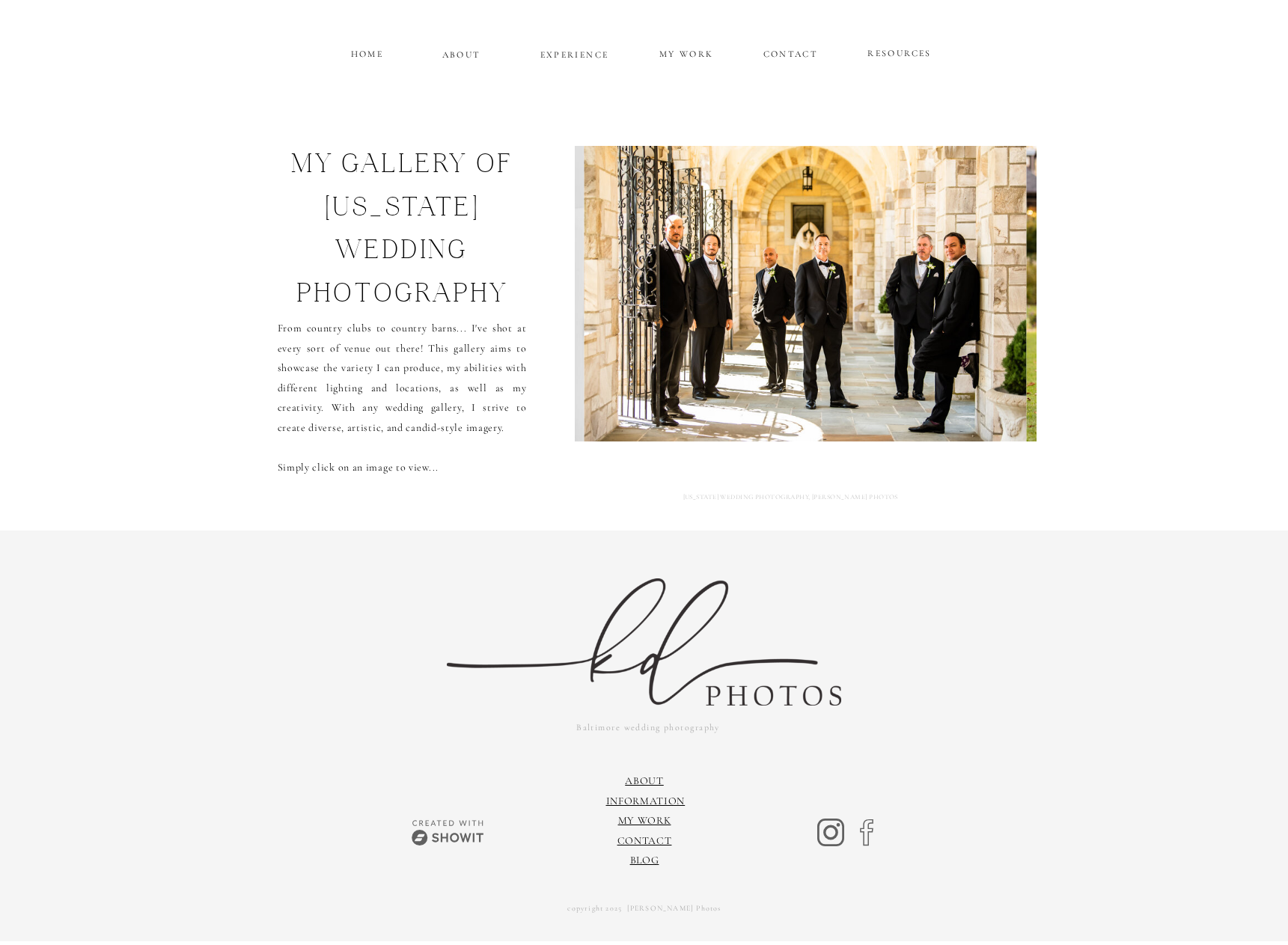
click at [989, 285] on img at bounding box center [805, 294] width 443 height 296
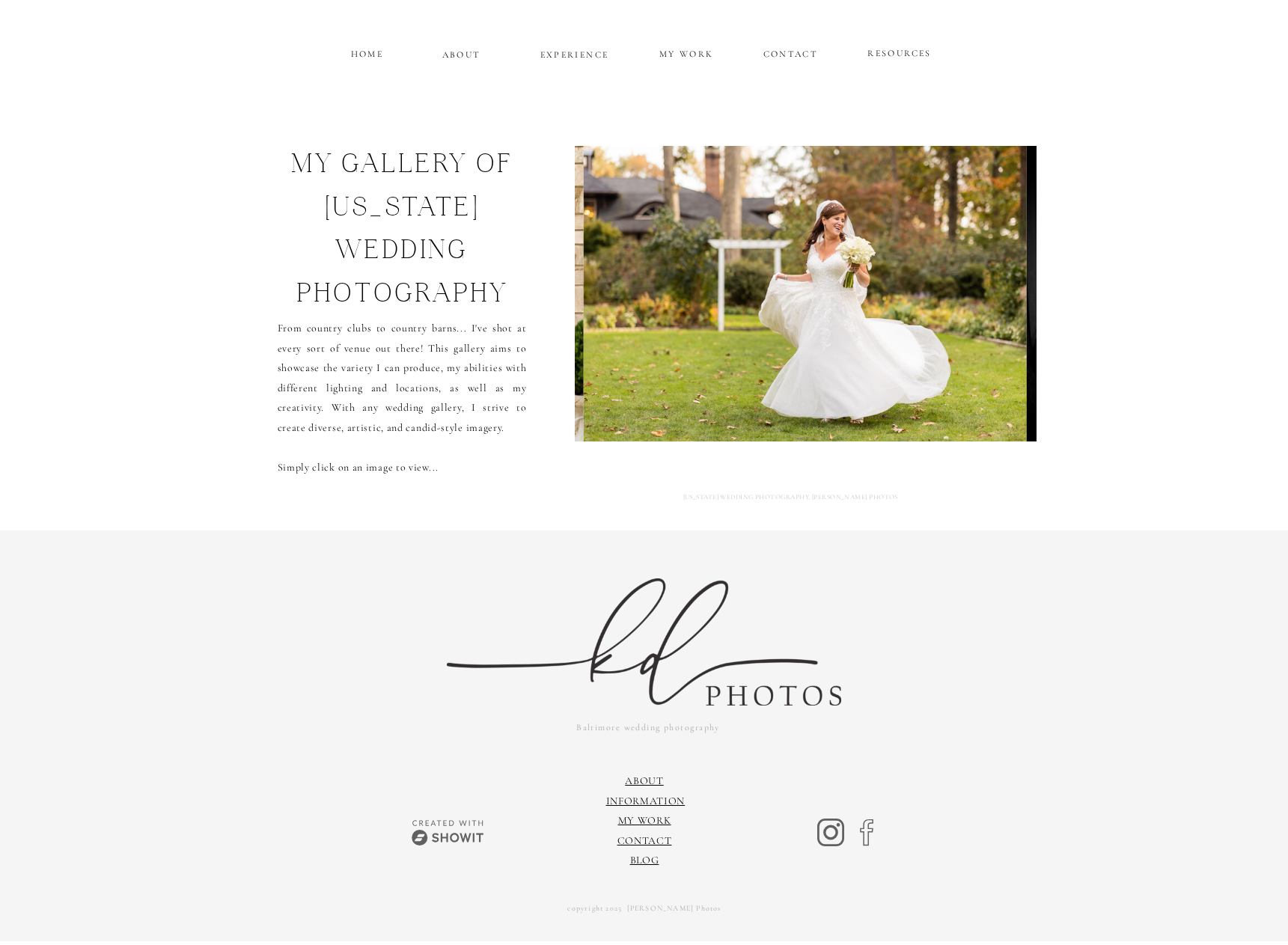
click at [989, 285] on img at bounding box center [805, 294] width 443 height 296
